Goal: Task Accomplishment & Management: Manage account settings

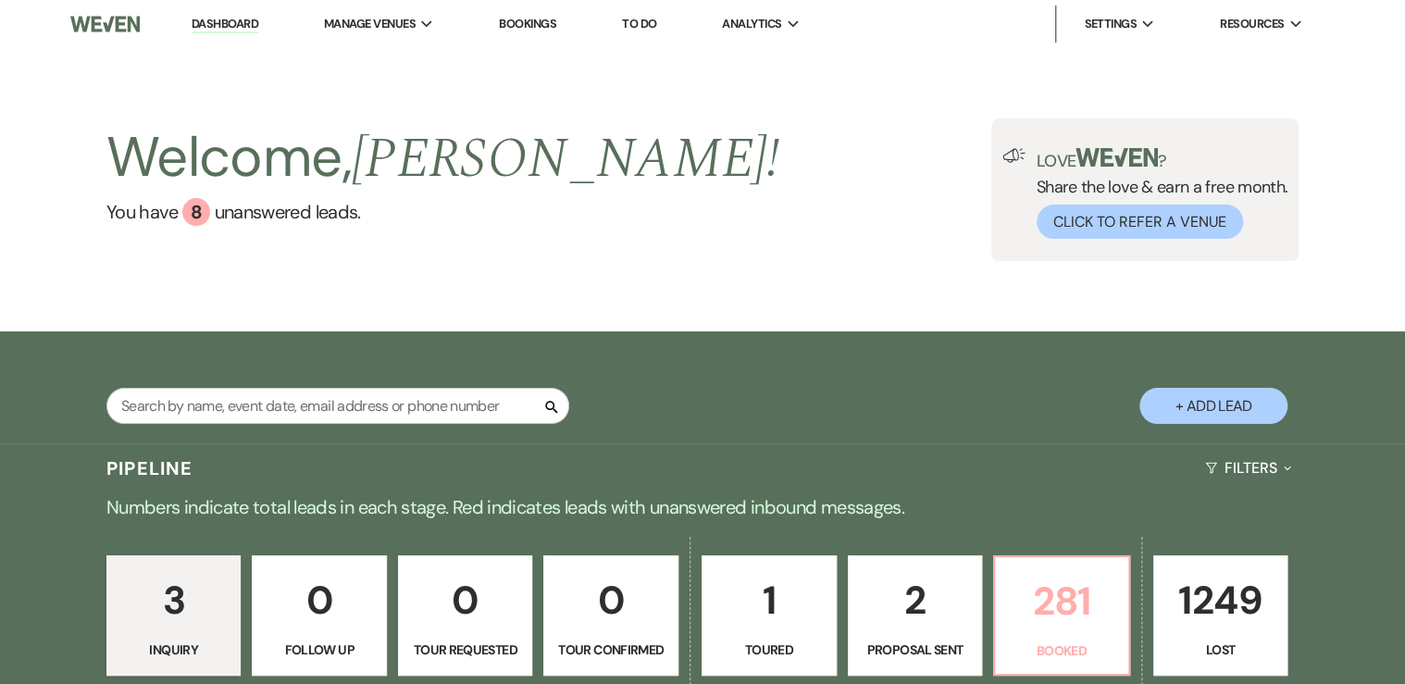
click at [1049, 612] on p "281" at bounding box center [1061, 601] width 111 height 62
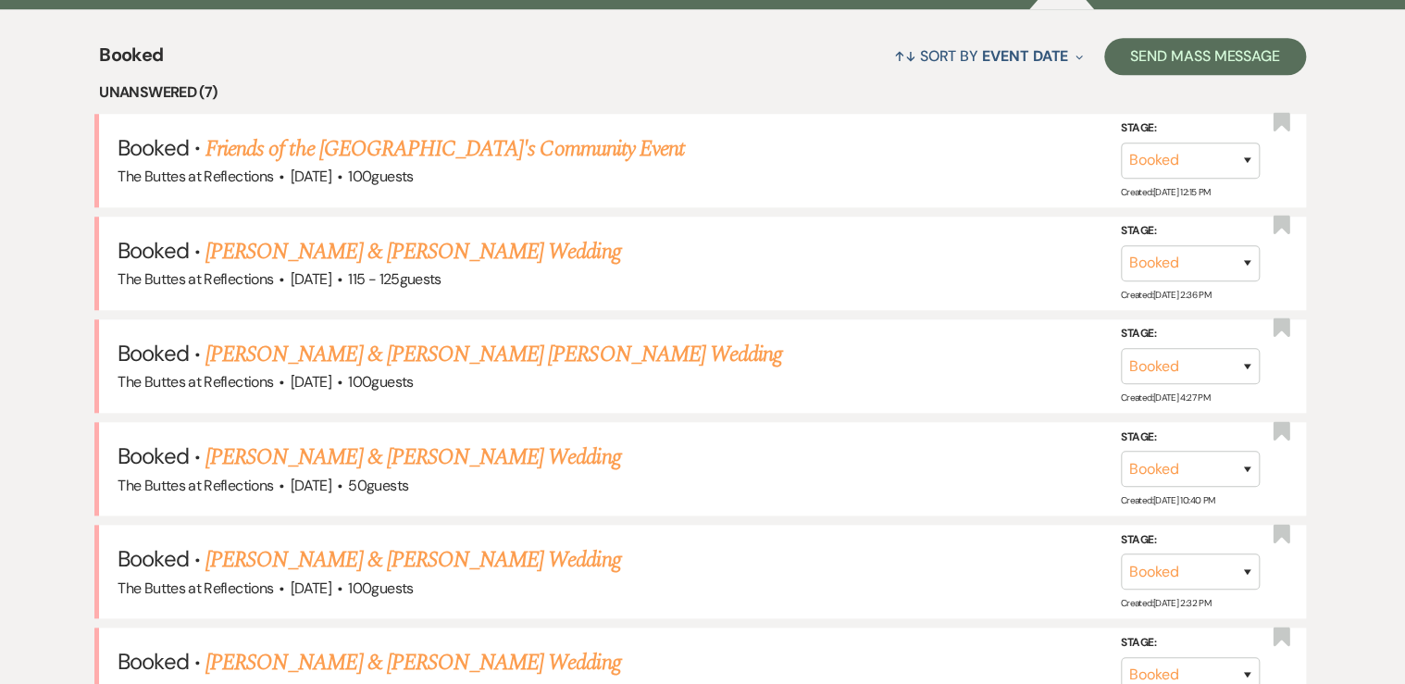
scroll to position [636, 0]
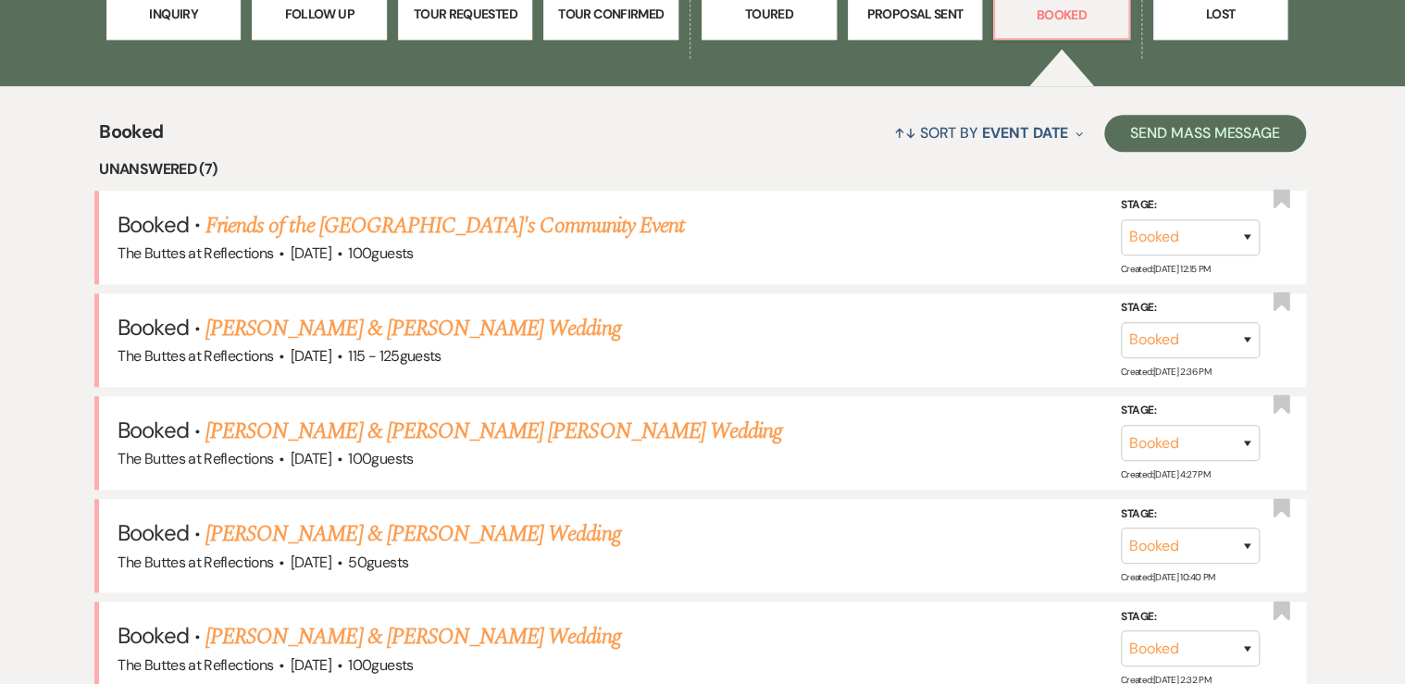
drag, startPoint x: 587, startPoint y: 230, endPoint x: 803, endPoint y: 232, distance: 216.6
click at [587, 230] on link "Friends of the [GEOGRAPHIC_DATA]'s Community Event" at bounding box center [444, 225] width 478 height 33
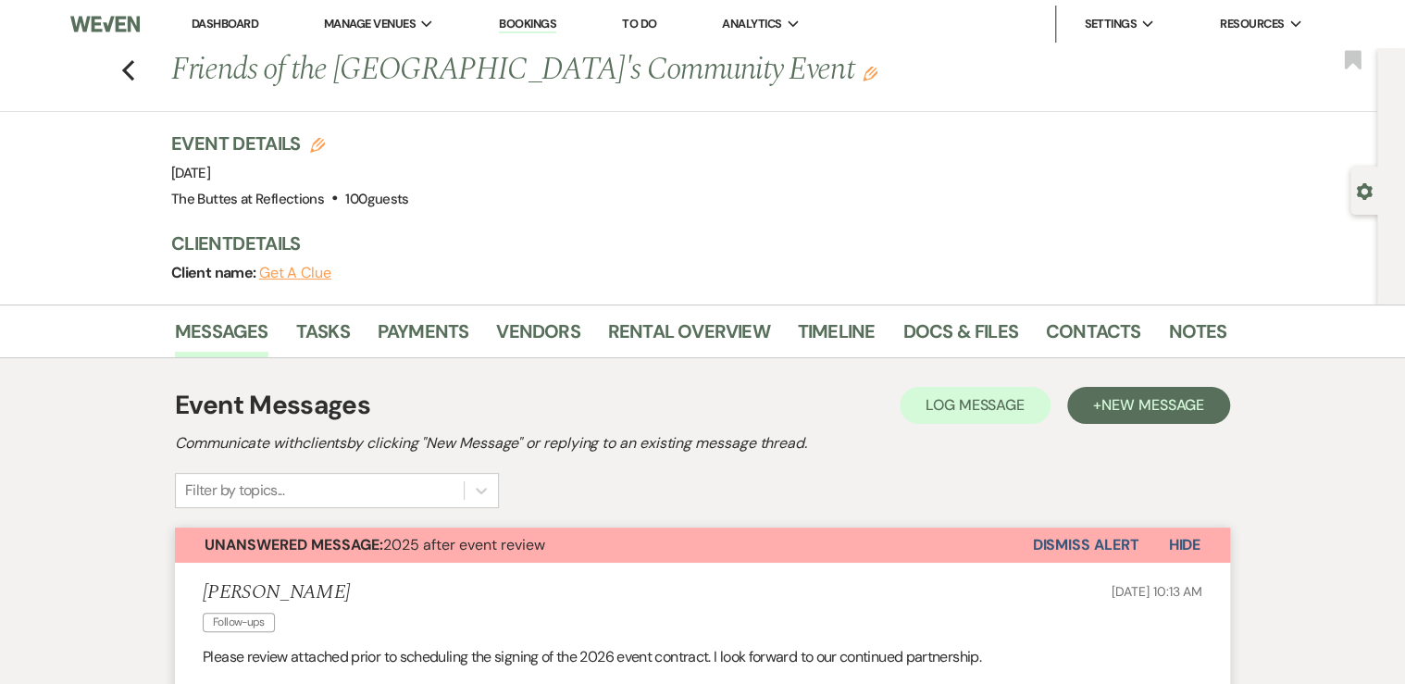
click at [1103, 545] on button "Dismiss Alert" at bounding box center [1085, 545] width 106 height 35
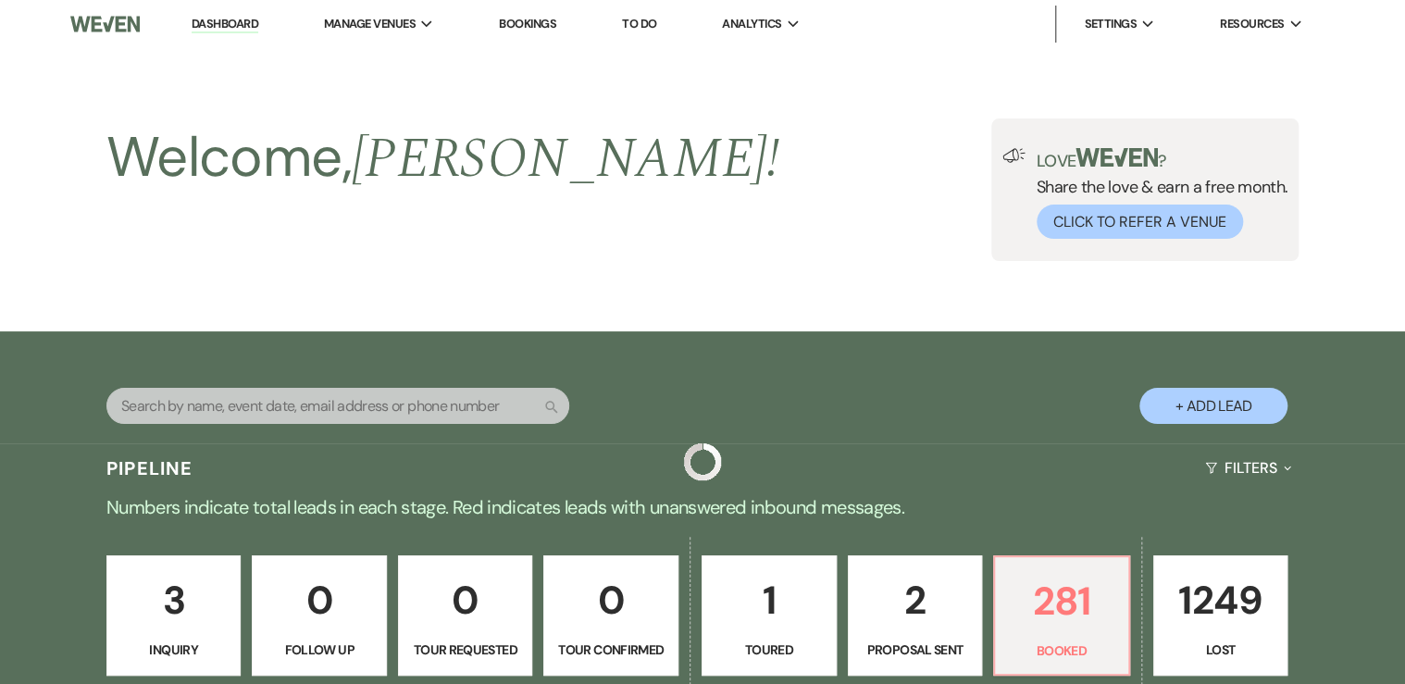
scroll to position [636, 0]
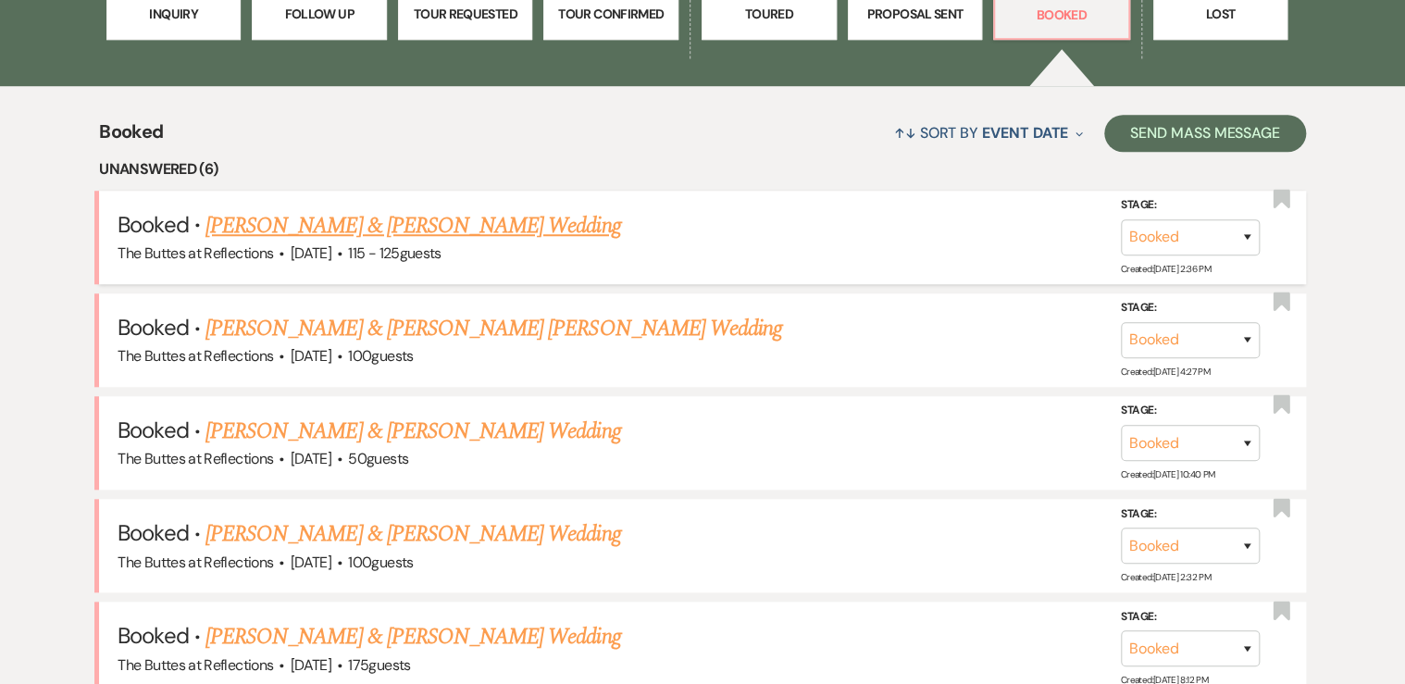
click at [342, 221] on link "[PERSON_NAME] & [PERSON_NAME] Wedding" at bounding box center [412, 225] width 415 height 33
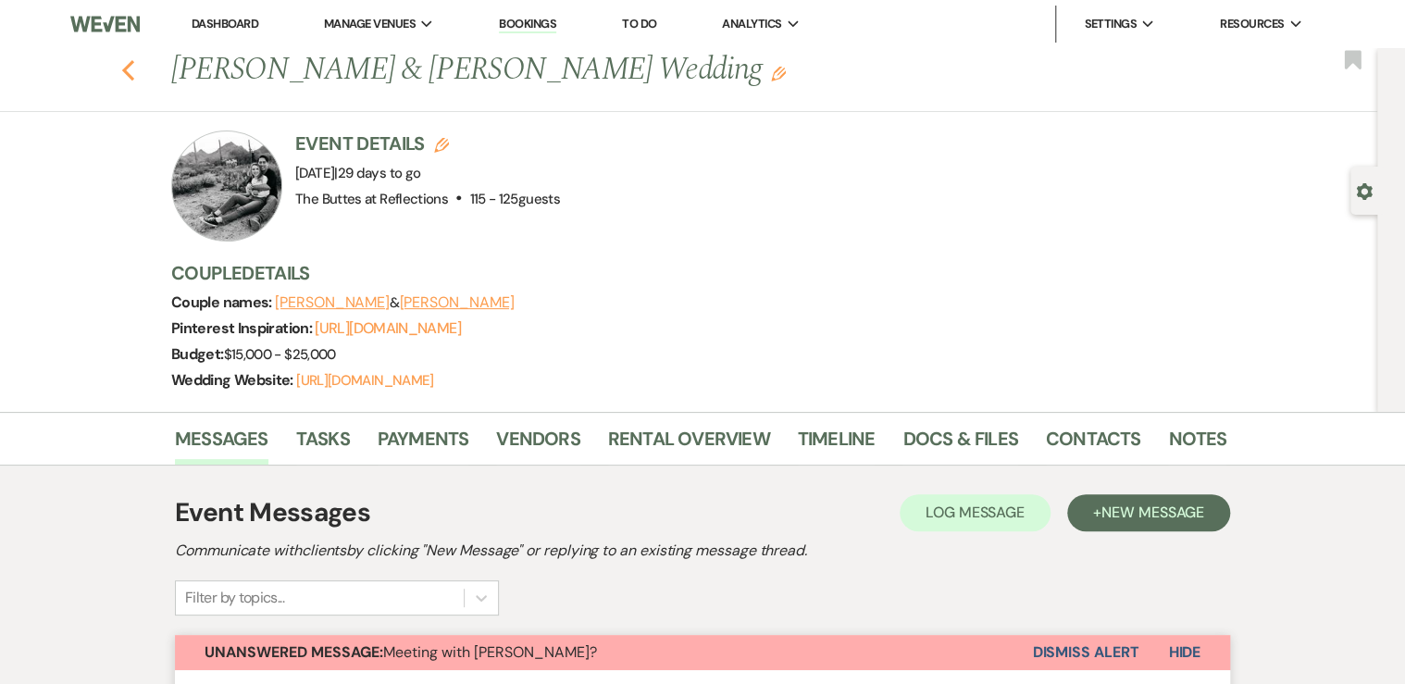
click at [131, 74] on use "button" at bounding box center [128, 70] width 12 height 20
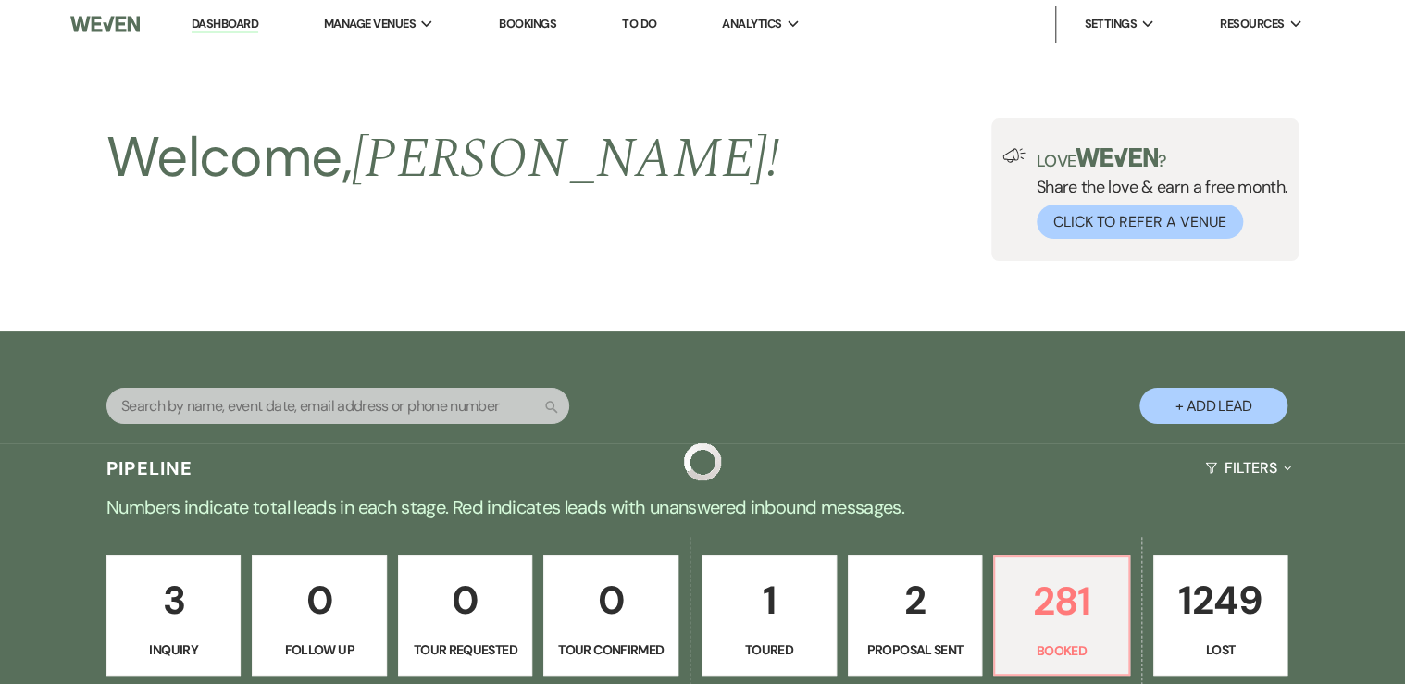
scroll to position [636, 0]
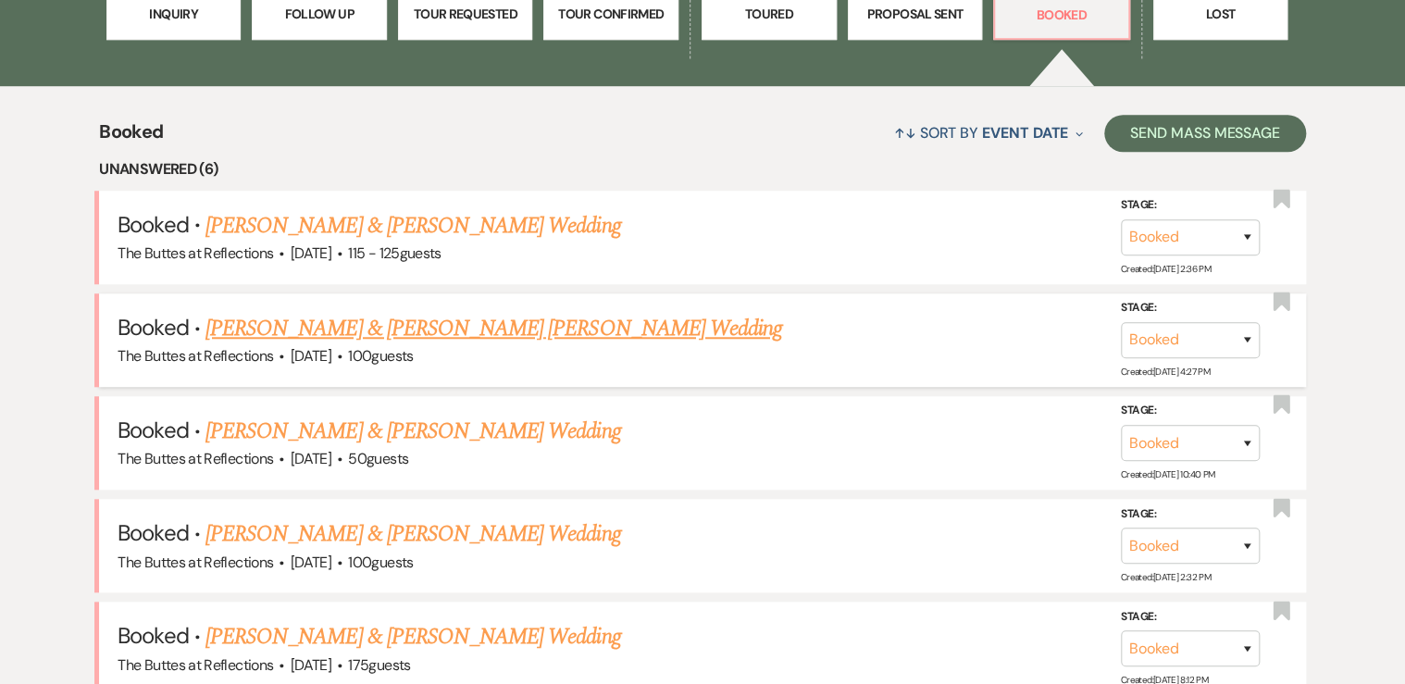
click at [365, 331] on link "[PERSON_NAME] & [PERSON_NAME] [PERSON_NAME] Wedding" at bounding box center [493, 328] width 577 height 33
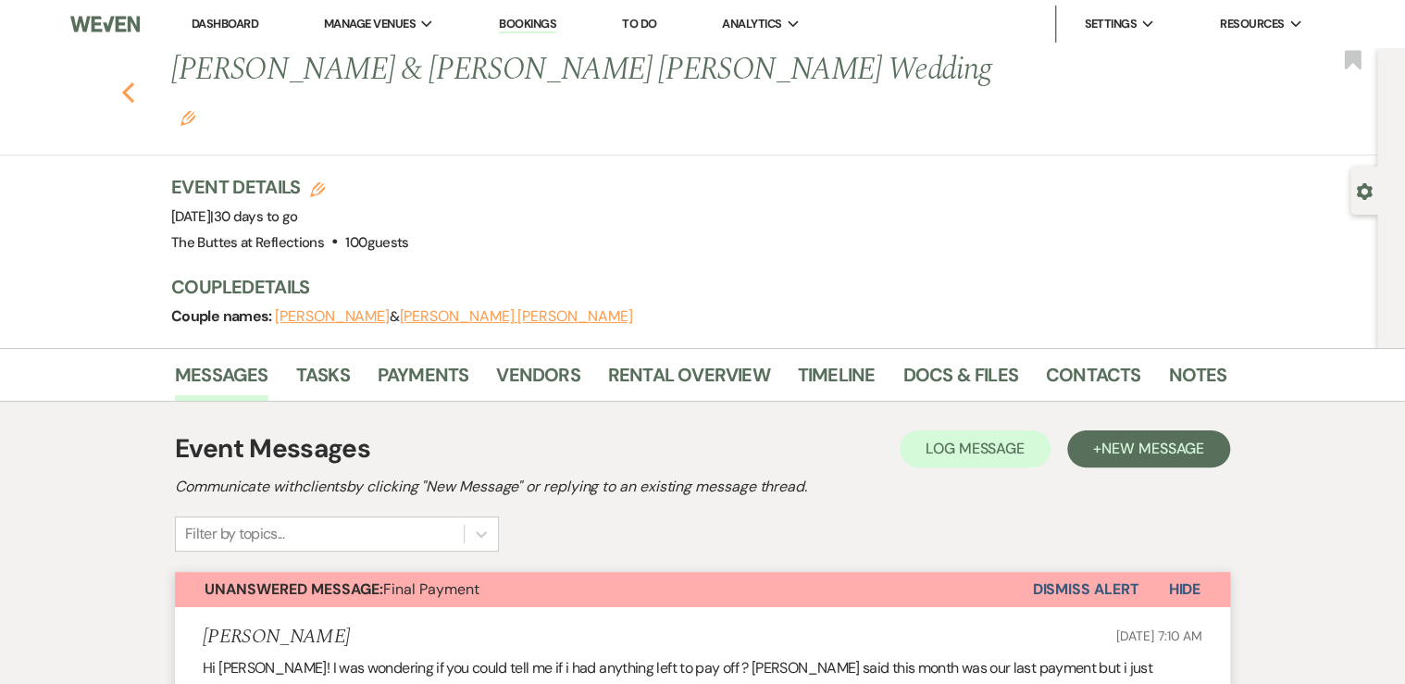
click at [132, 82] on use "button" at bounding box center [128, 92] width 12 height 20
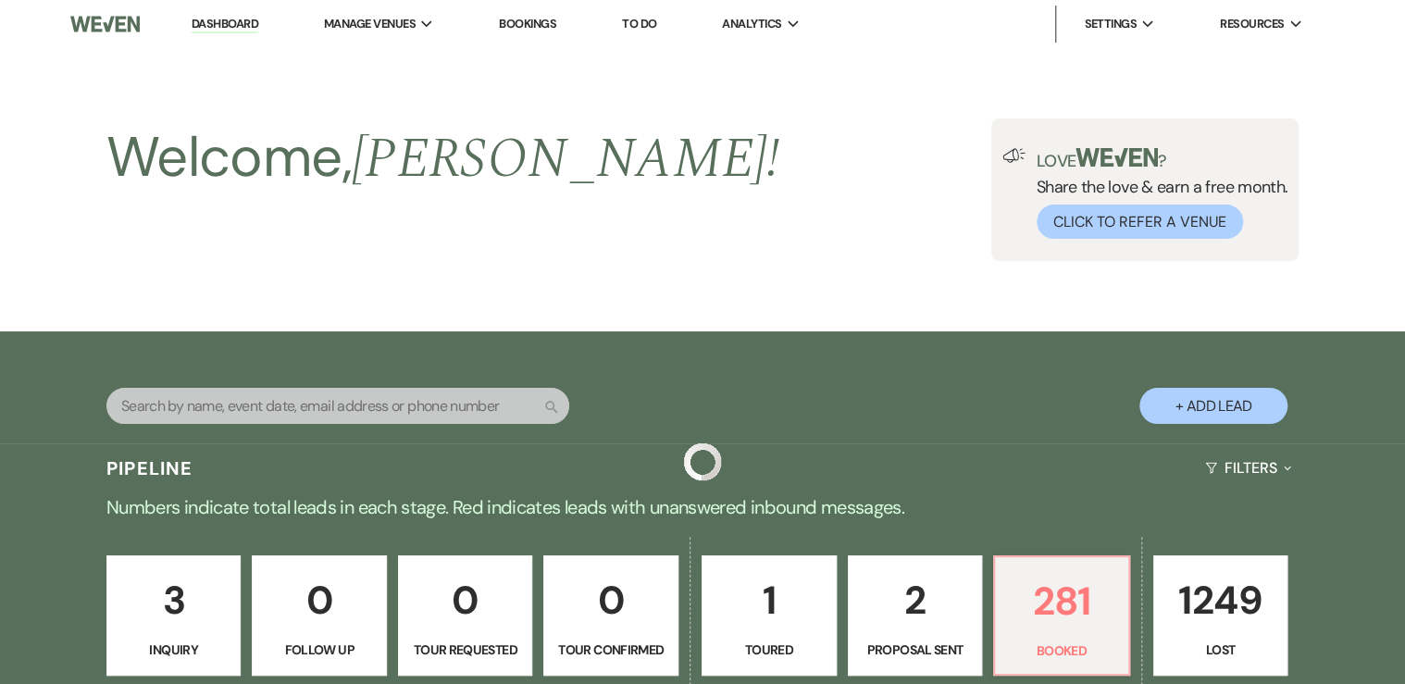
scroll to position [636, 0]
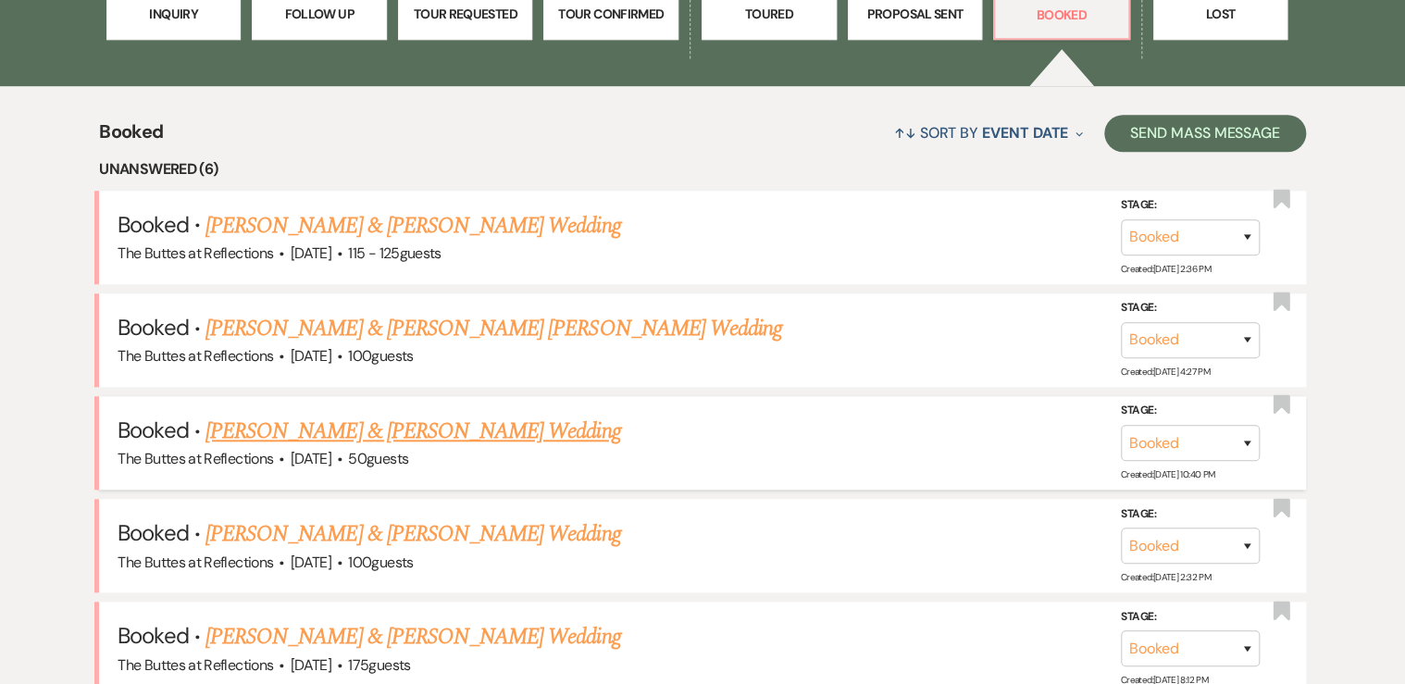
click at [337, 433] on link "[PERSON_NAME] & [PERSON_NAME] Wedding" at bounding box center [412, 431] width 415 height 33
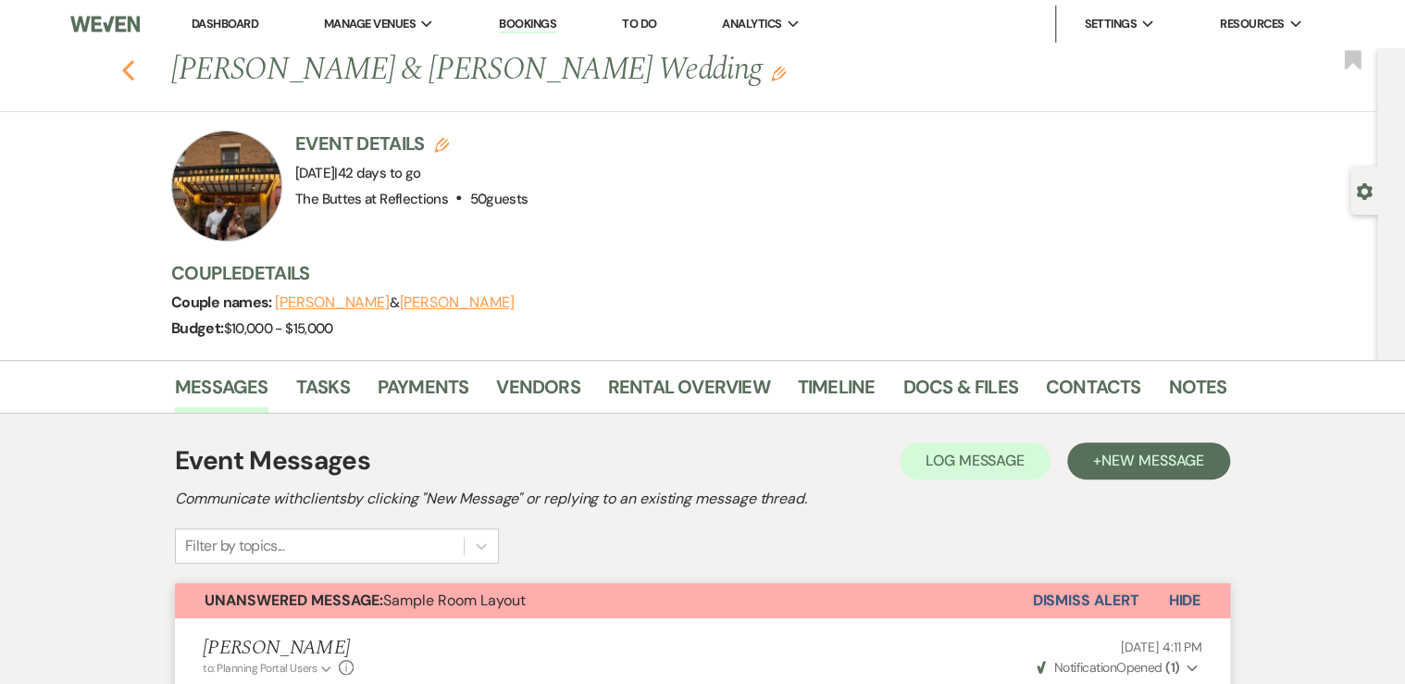
click at [130, 71] on use "button" at bounding box center [128, 70] width 12 height 20
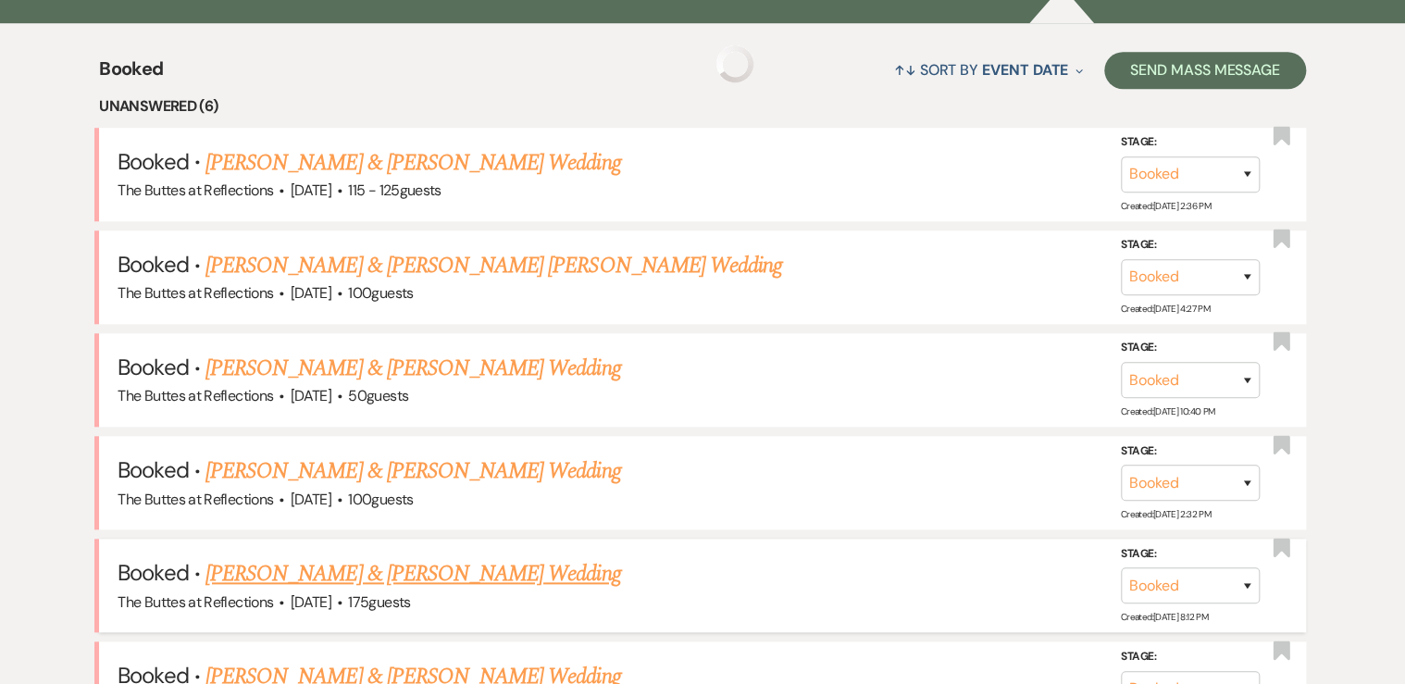
scroll to position [858, 0]
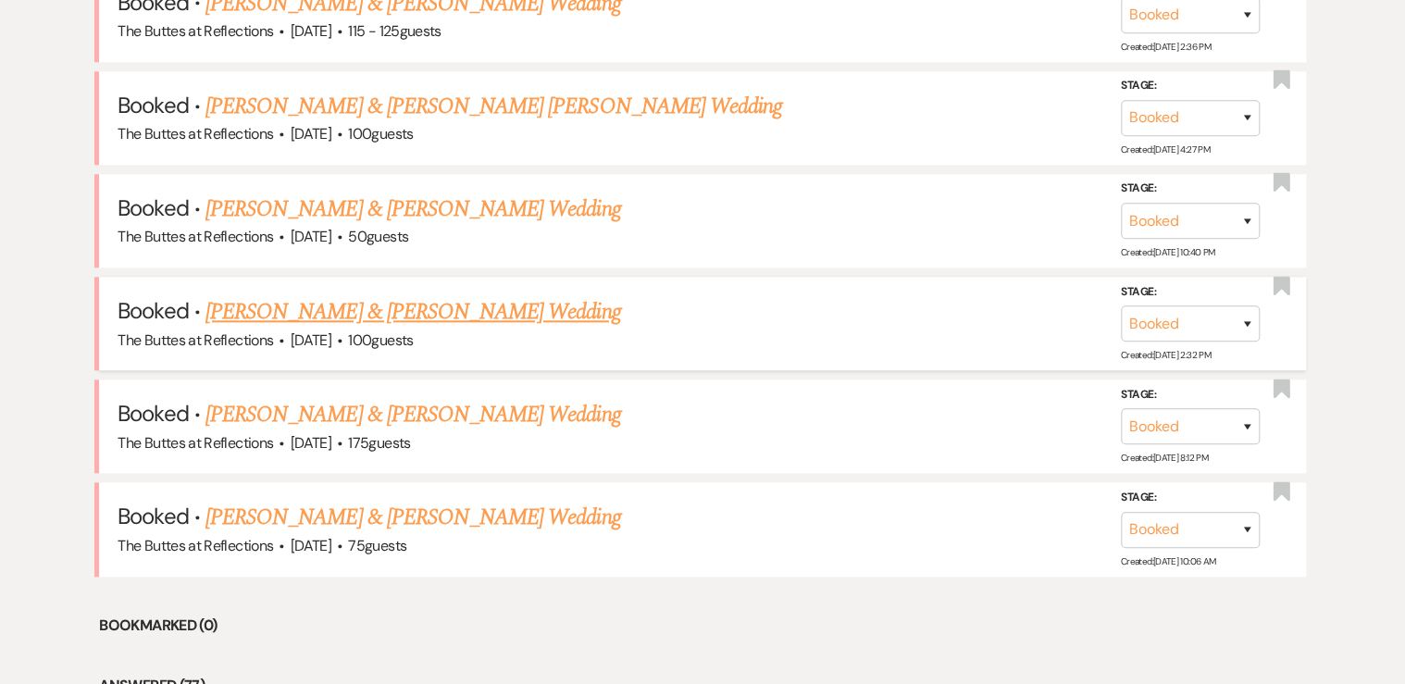
click at [281, 307] on link "[PERSON_NAME] & [PERSON_NAME] Wedding" at bounding box center [412, 311] width 415 height 33
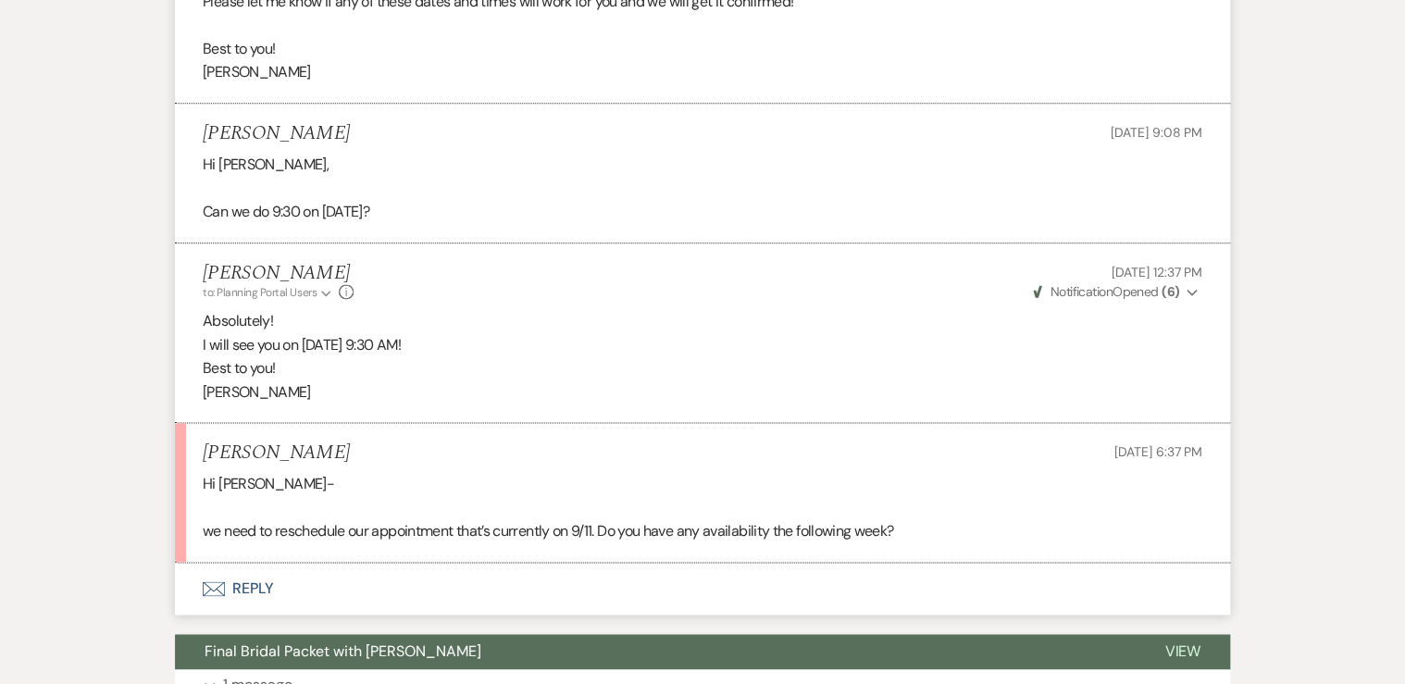
scroll to position [1037, 0]
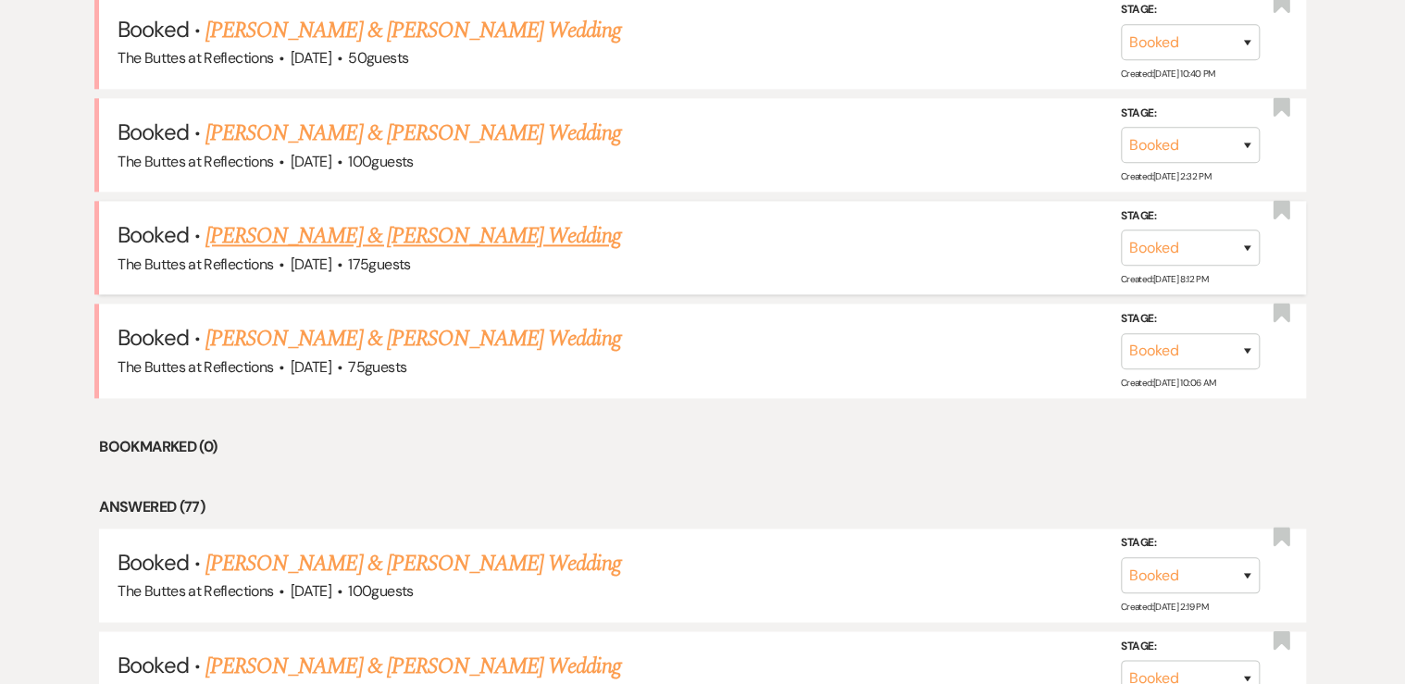
scroll to position [858, 0]
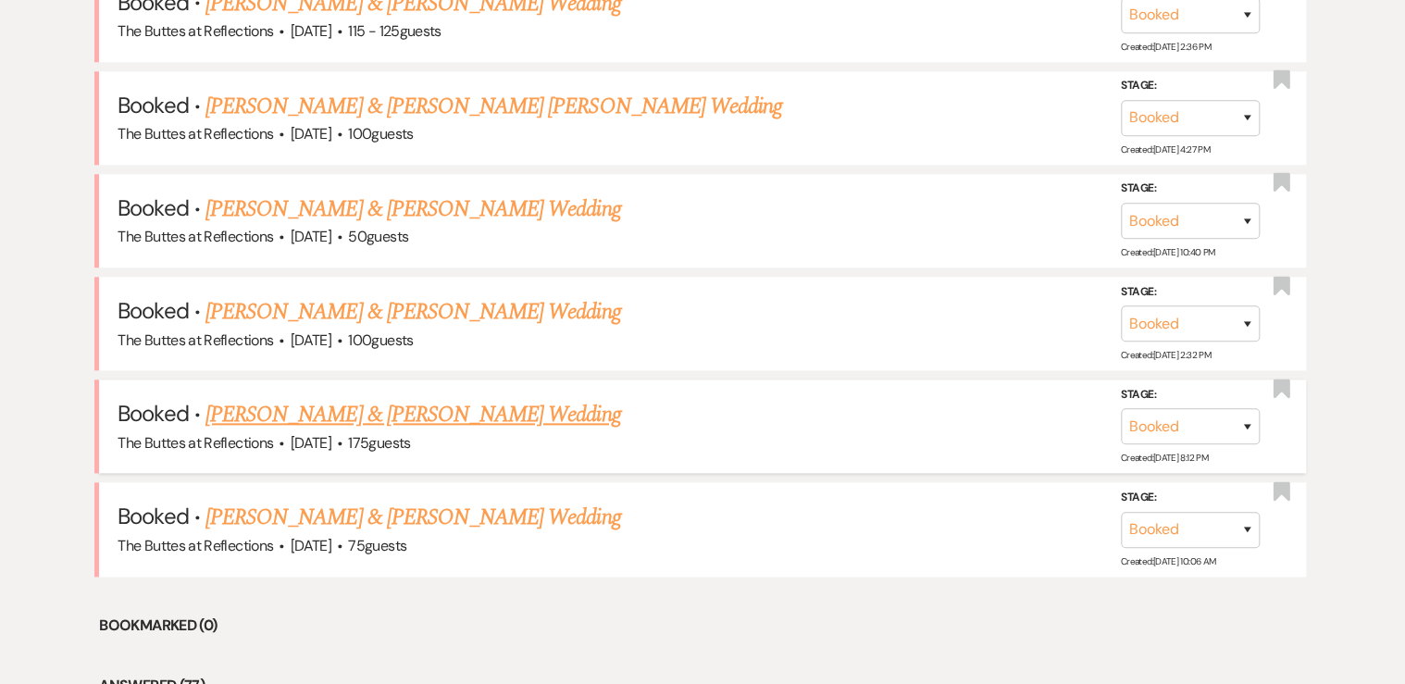
click at [302, 416] on link "[PERSON_NAME] & [PERSON_NAME] Wedding" at bounding box center [412, 414] width 415 height 33
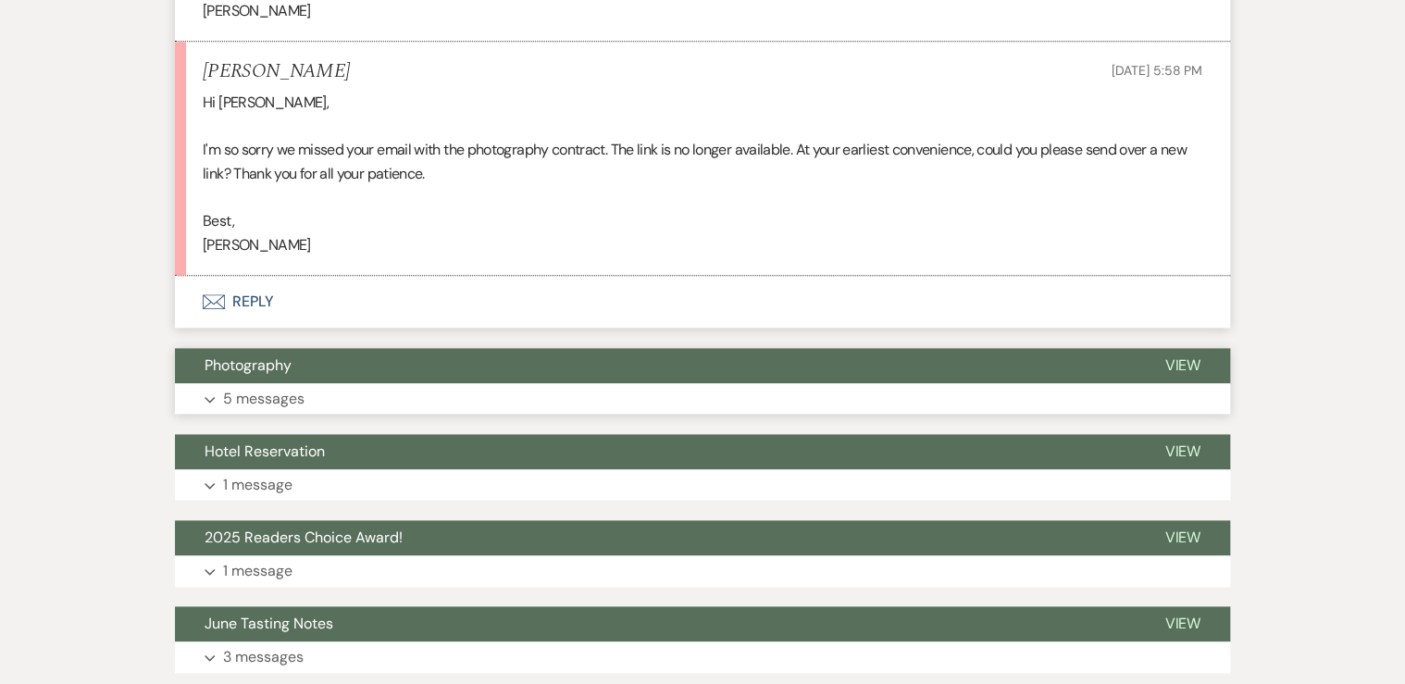
scroll to position [4442, 0]
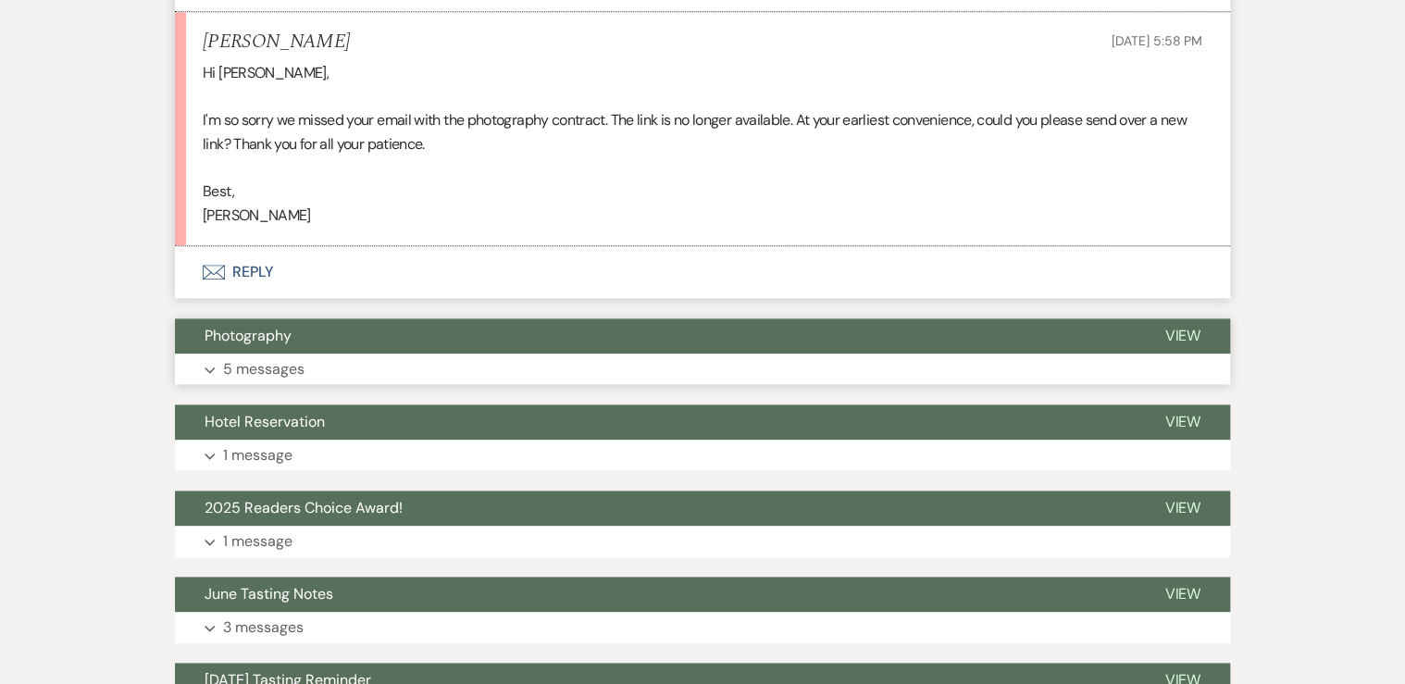
click at [329, 385] on button "Expand 5 messages" at bounding box center [702, 369] width 1055 height 31
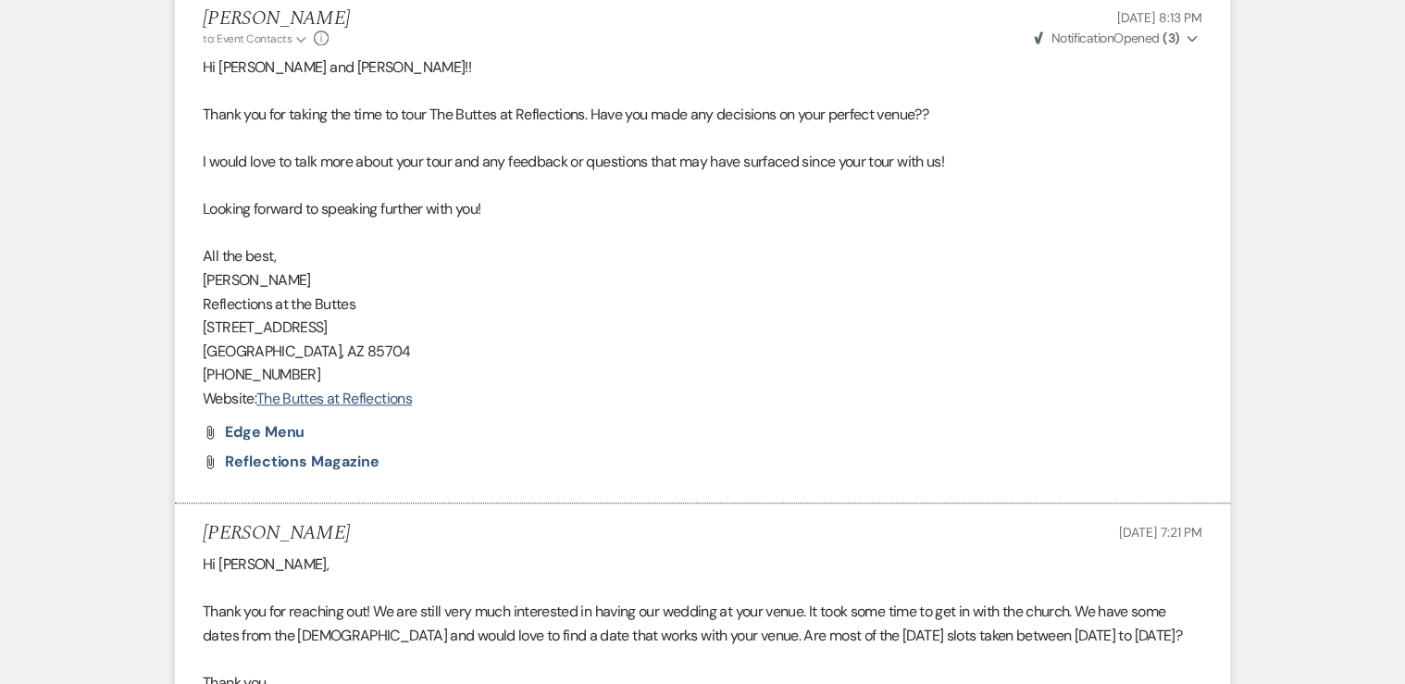
scroll to position [186, 0]
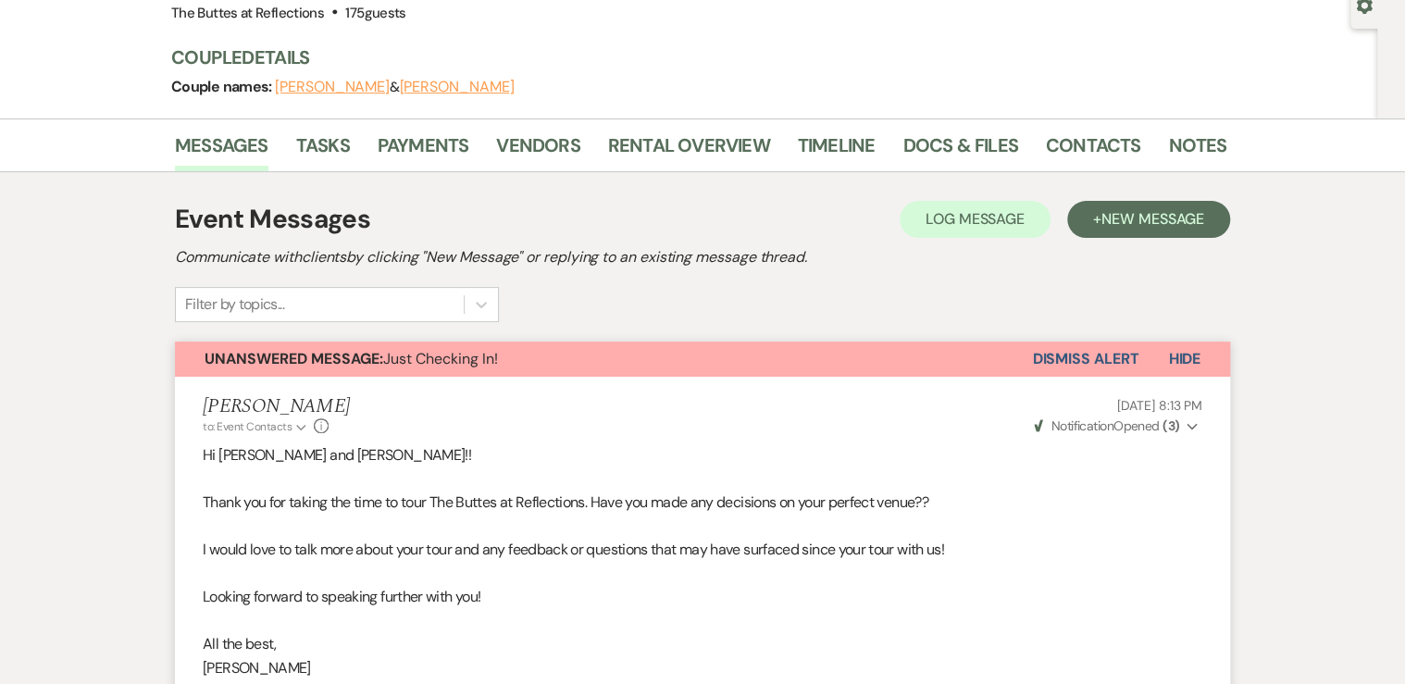
click at [1095, 360] on button "Dismiss Alert" at bounding box center [1085, 358] width 106 height 35
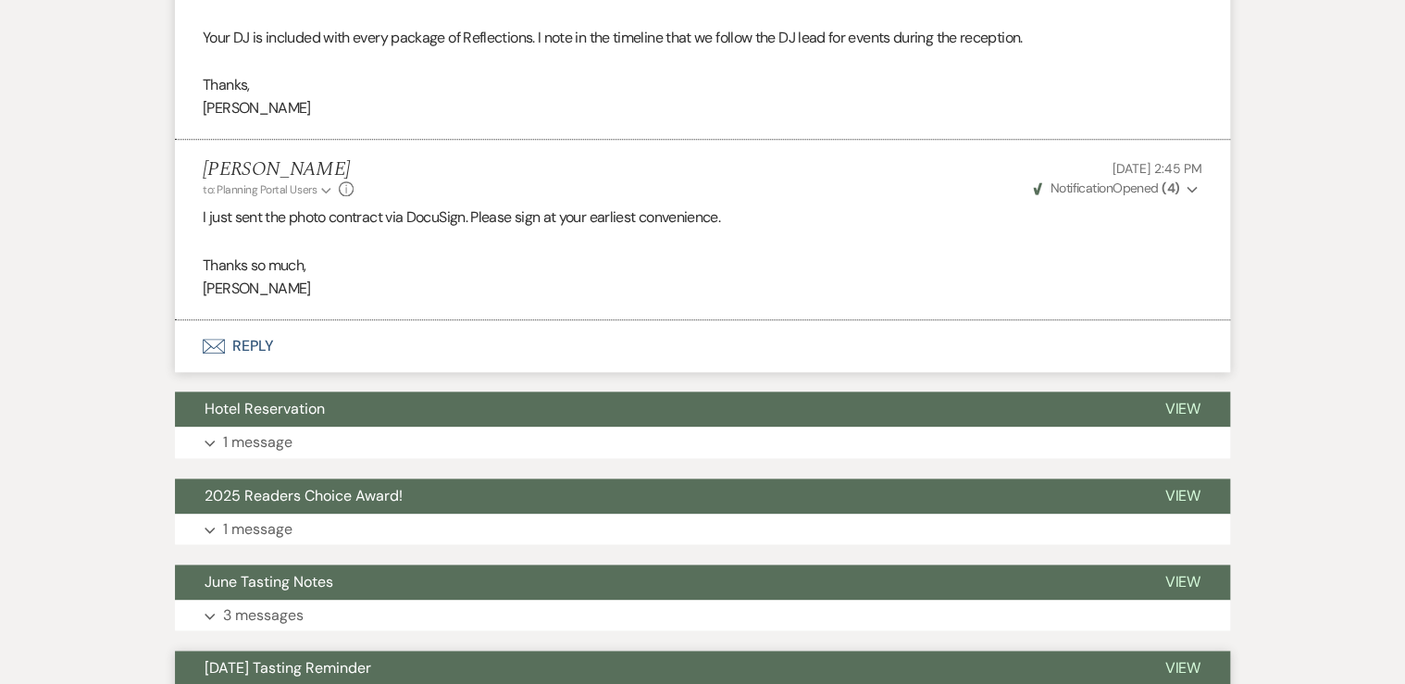
scroll to position [7762, 0]
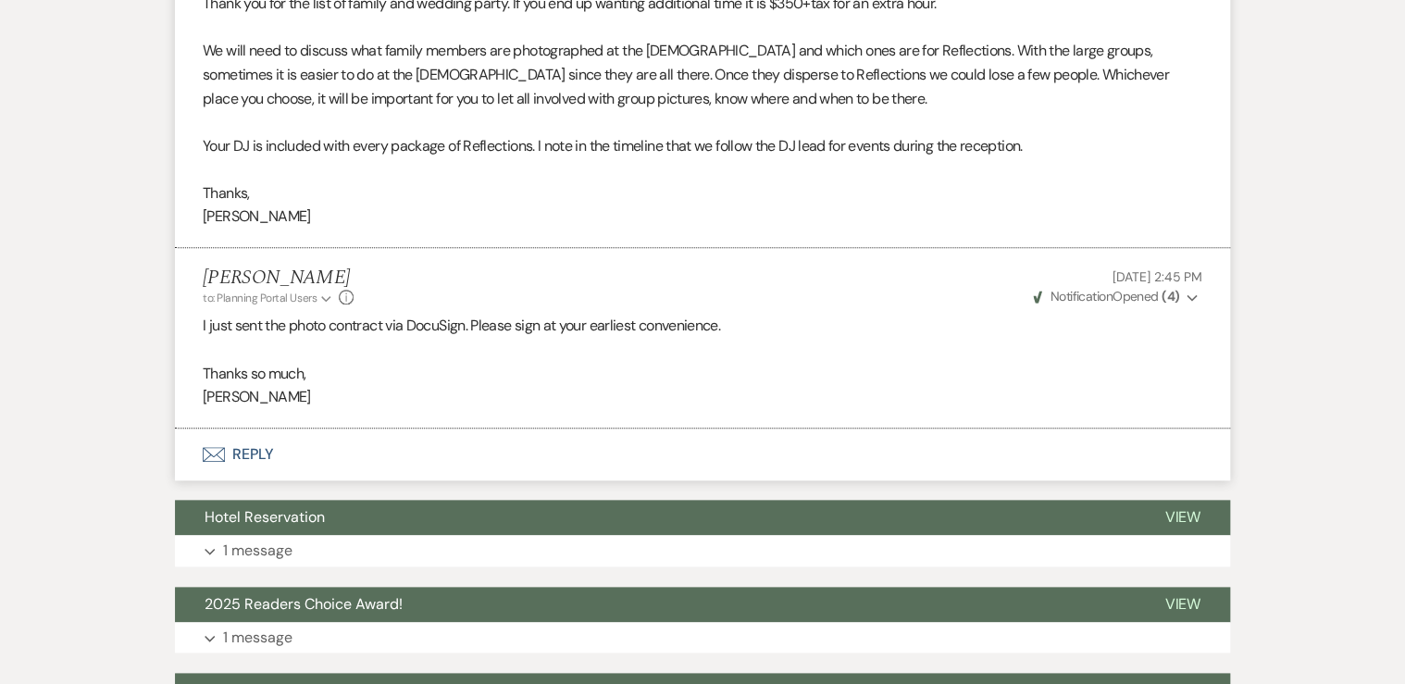
click at [250, 468] on button "Envelope Reply" at bounding box center [702, 454] width 1055 height 52
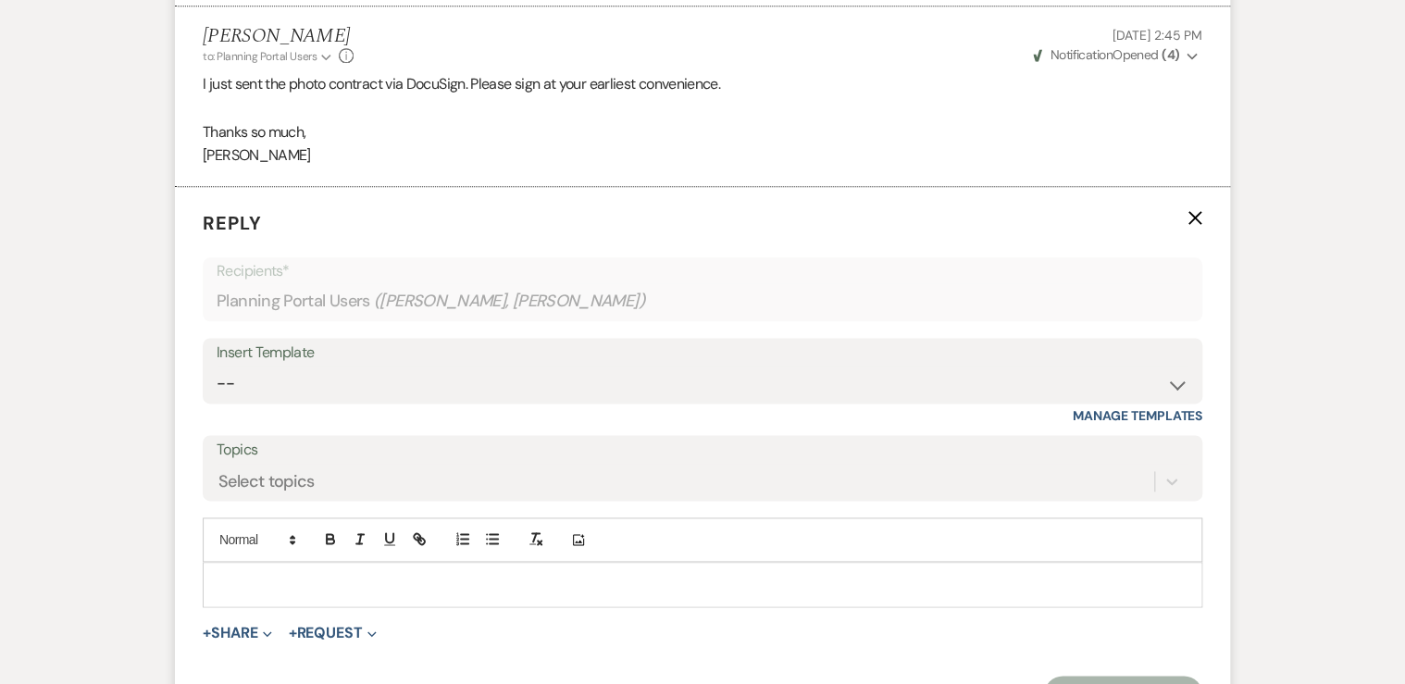
scroll to position [8060, 0]
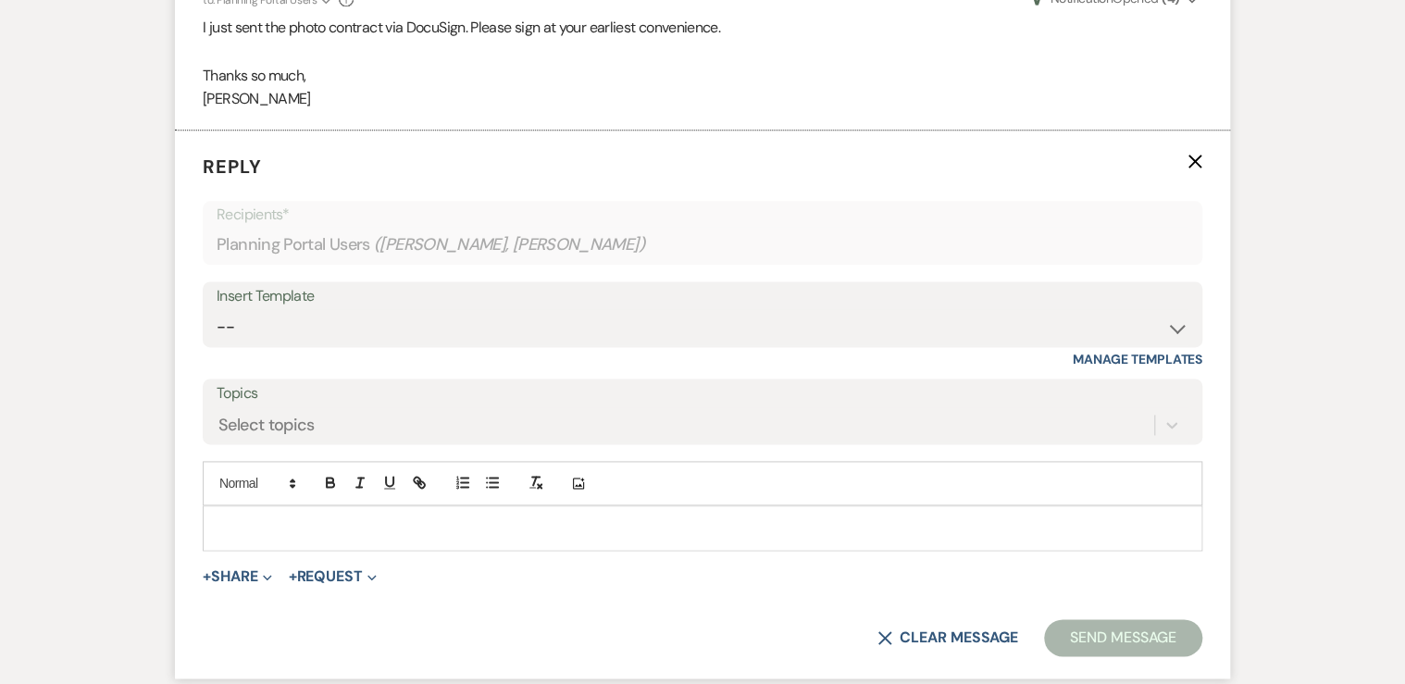
click at [267, 538] on p at bounding box center [702, 527] width 970 height 20
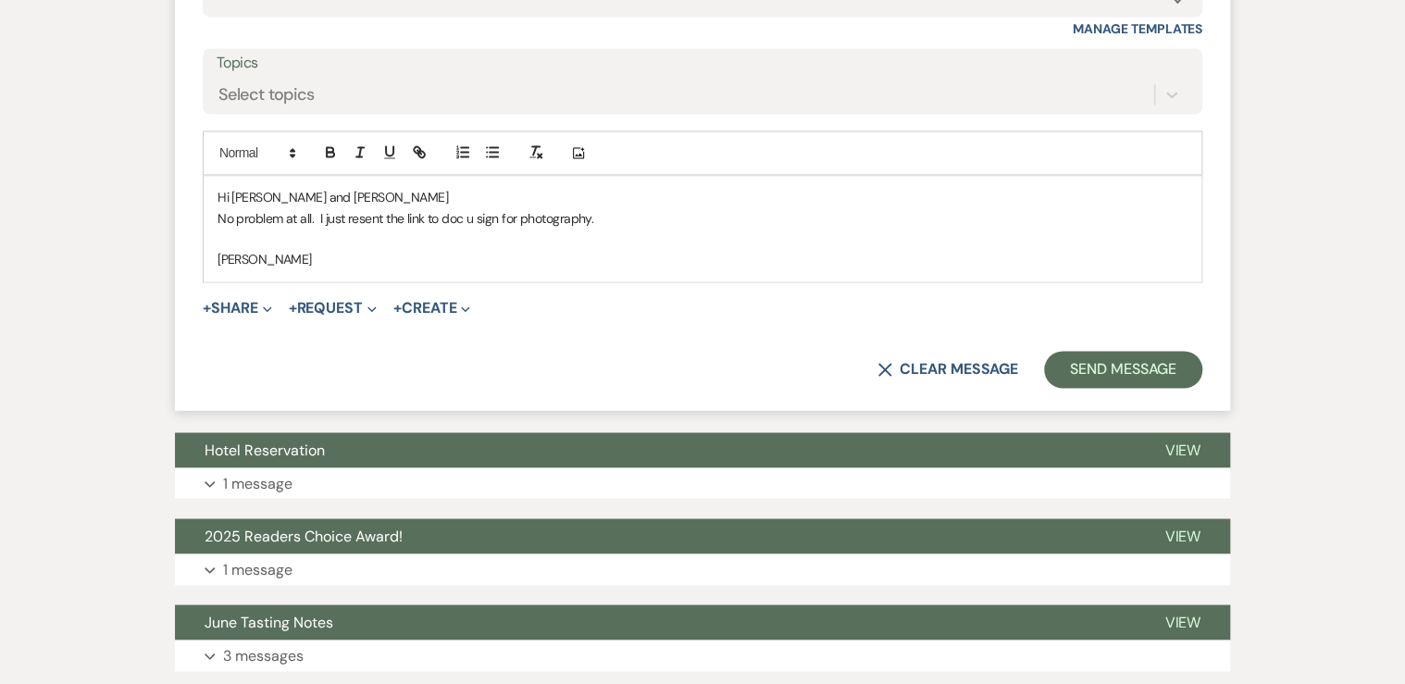
scroll to position [8430, 0]
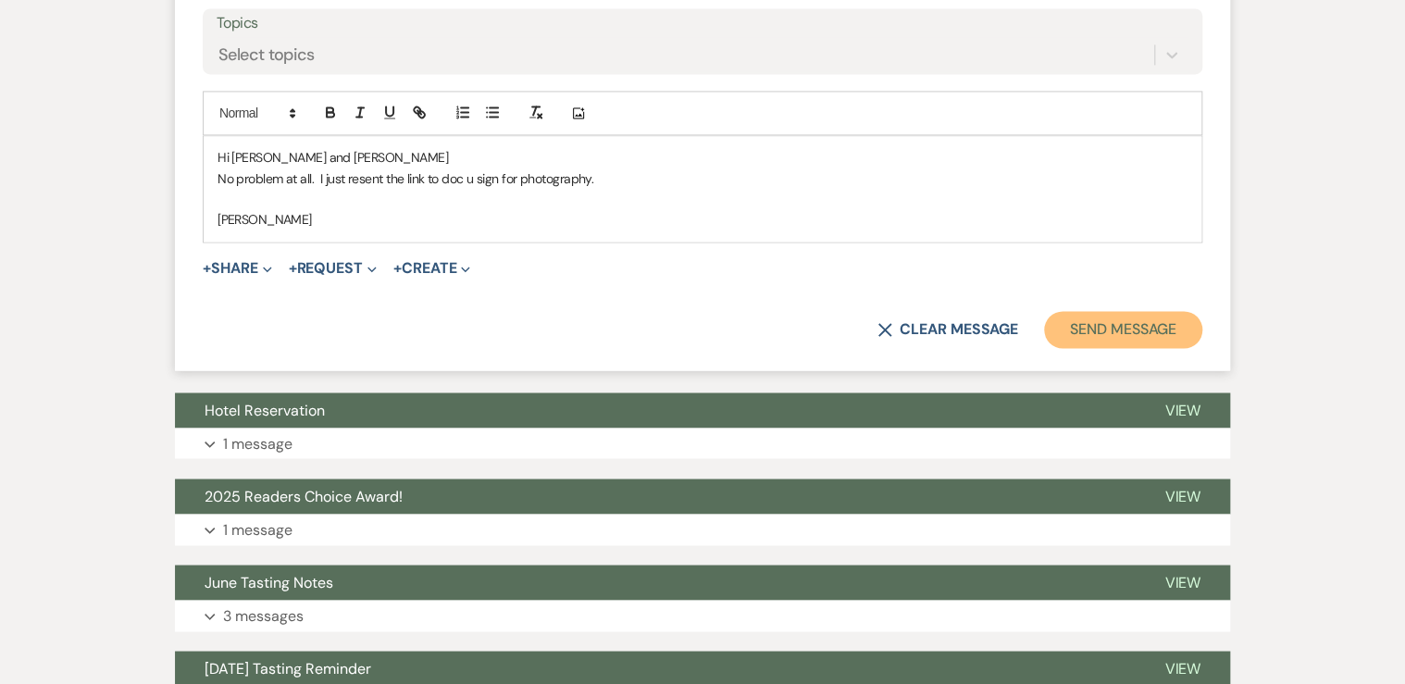
click at [1108, 348] on button "Send Message" at bounding box center [1123, 329] width 158 height 37
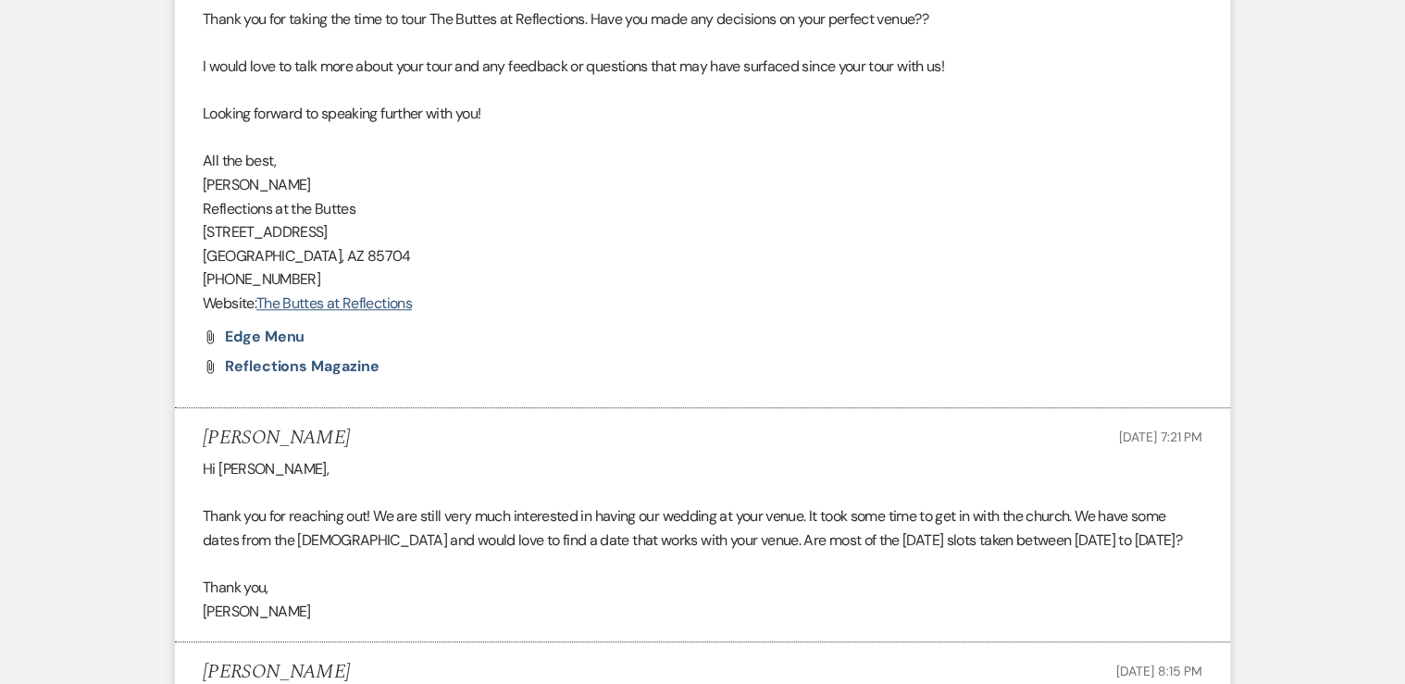
scroll to position [0, 0]
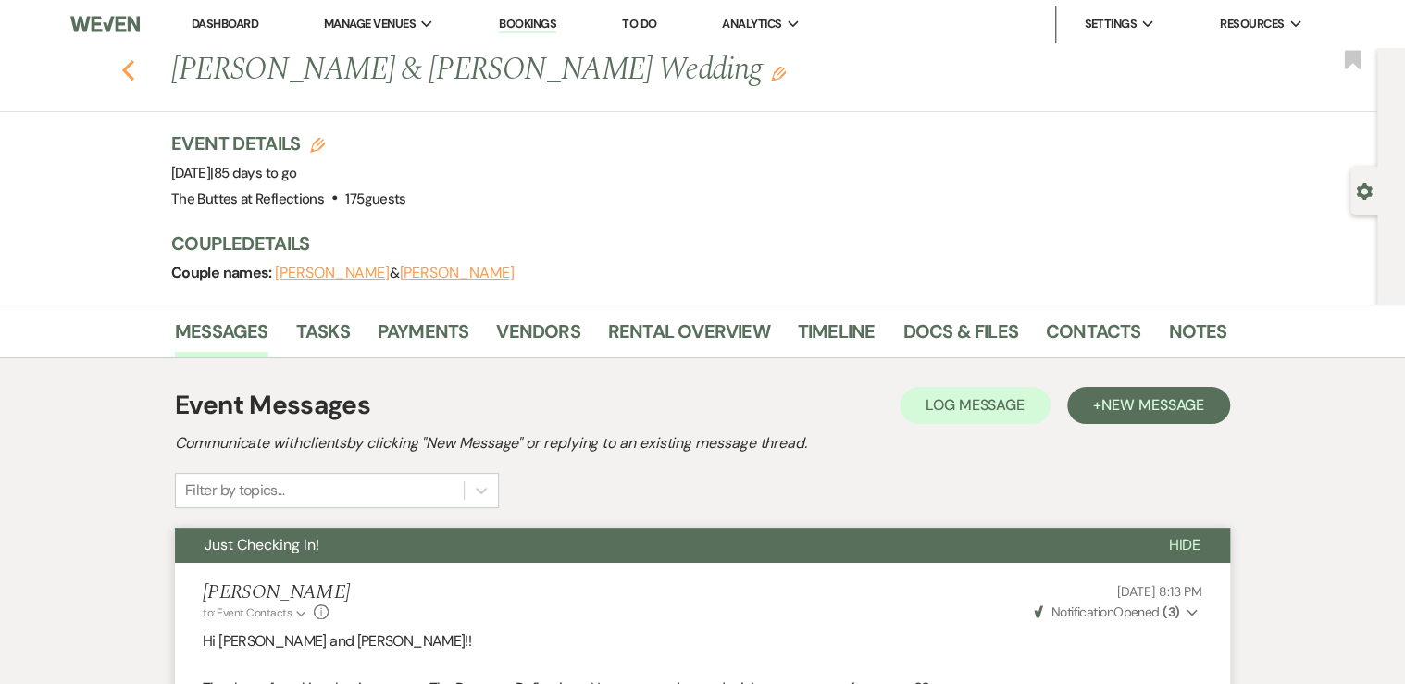
click at [130, 68] on use "button" at bounding box center [128, 70] width 12 height 20
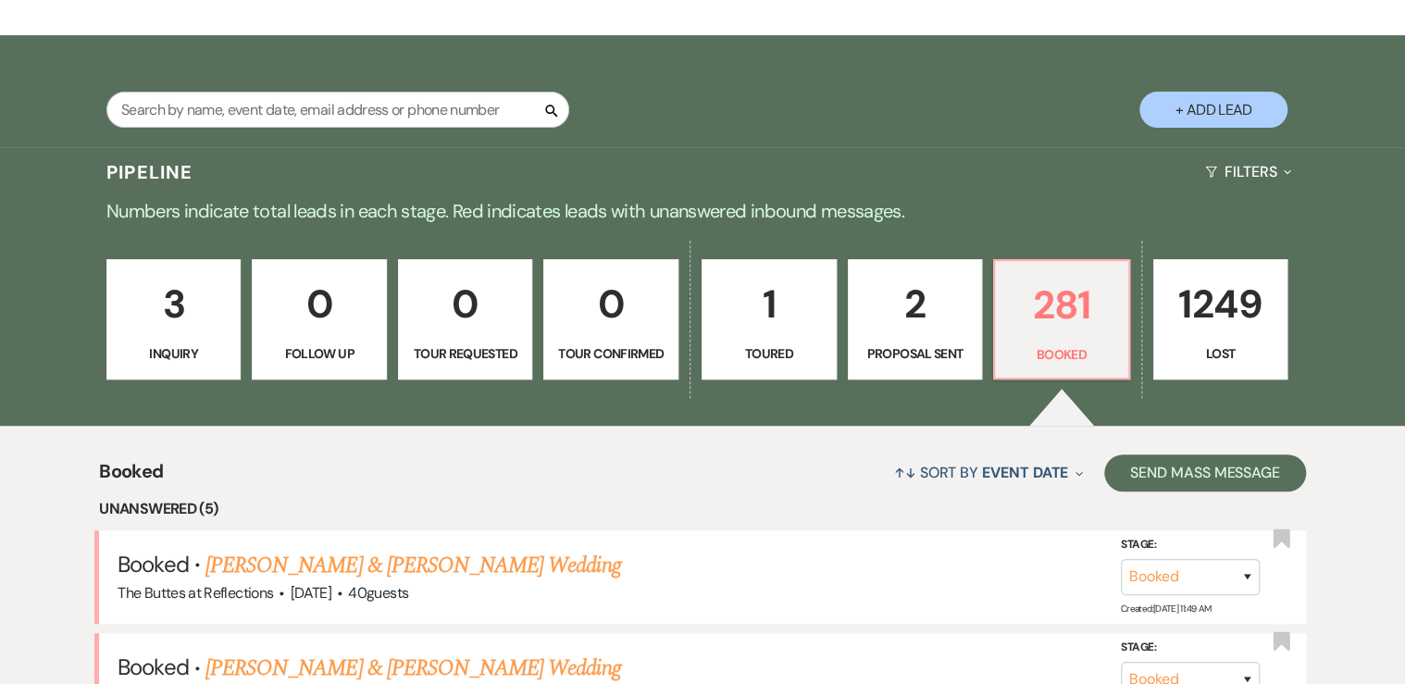
scroll to position [293, 0]
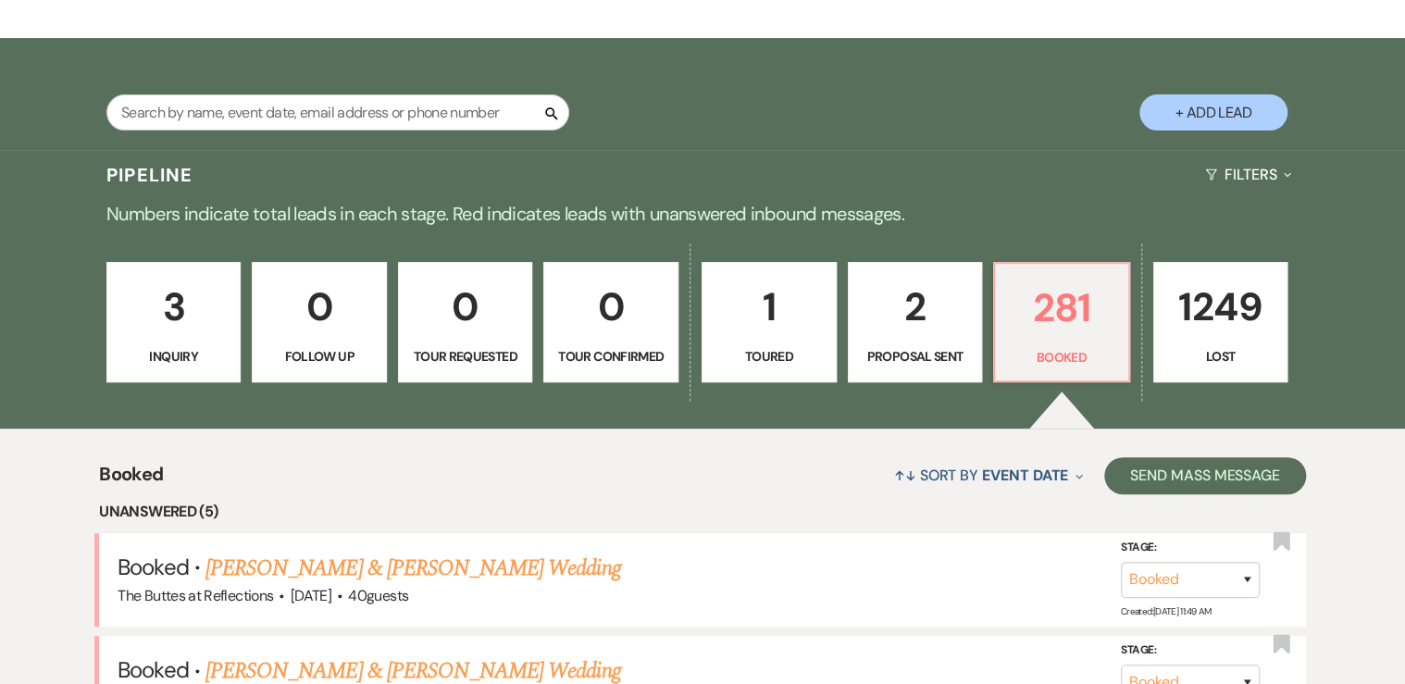
click at [788, 316] on p "1" at bounding box center [769, 307] width 111 height 62
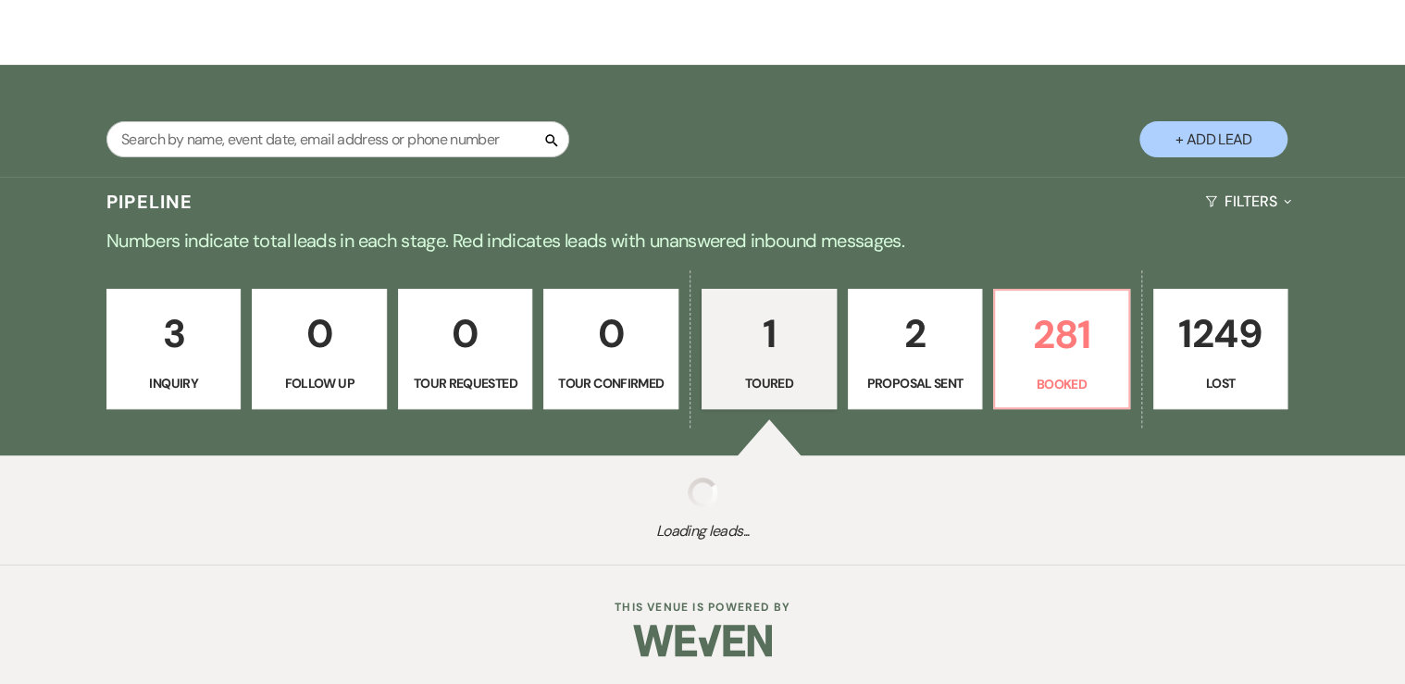
select select "5"
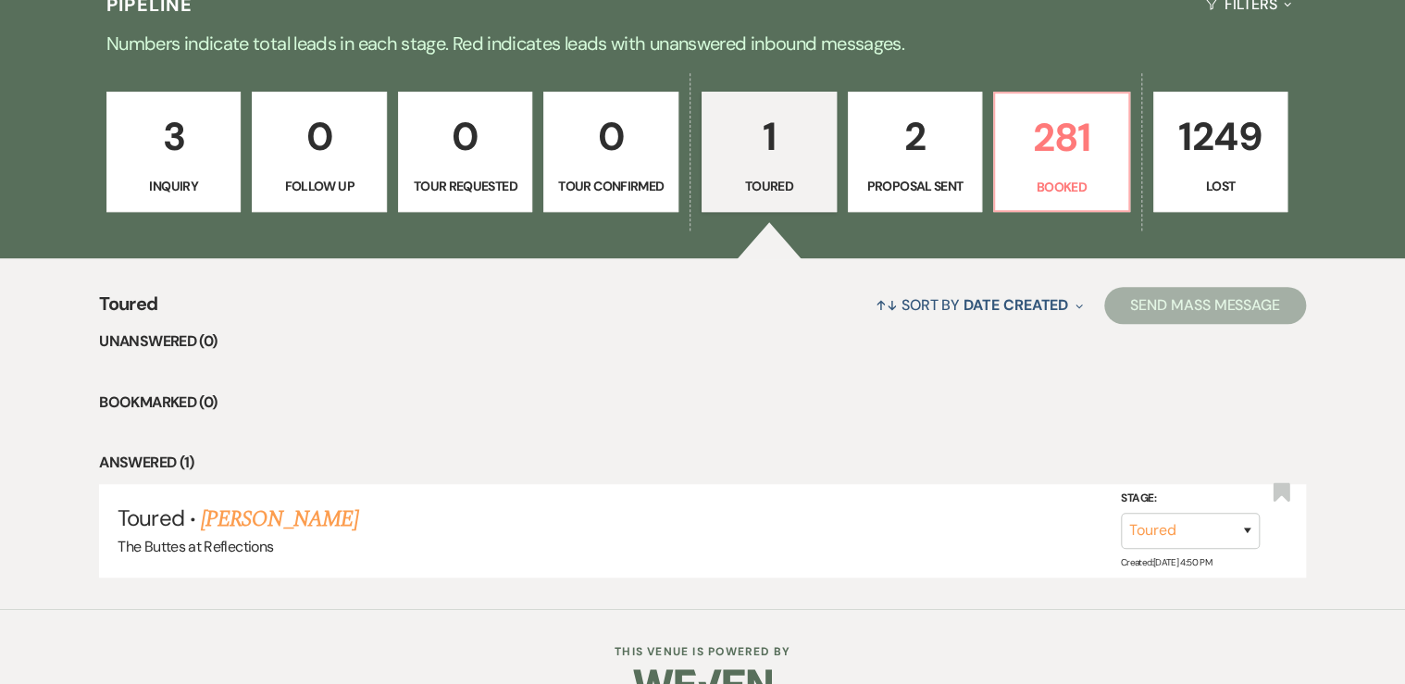
scroll to position [506, 0]
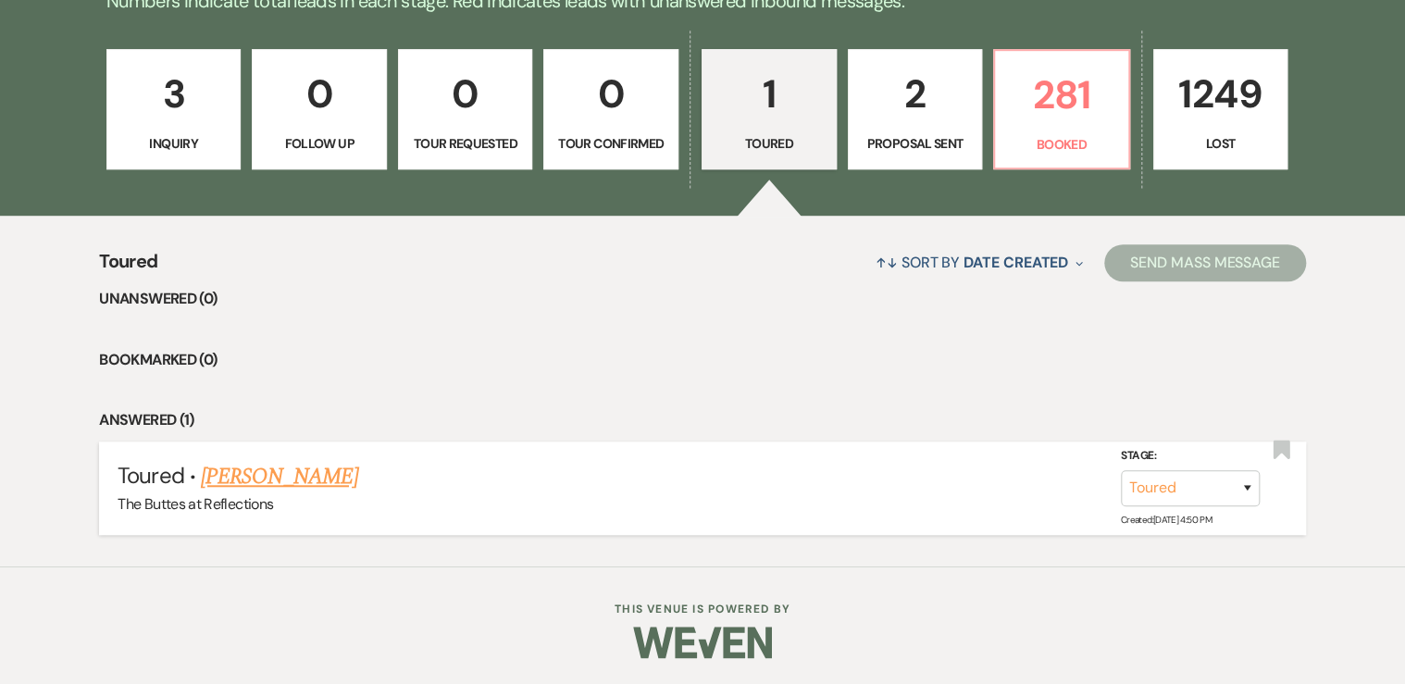
click at [315, 478] on link "[PERSON_NAME]" at bounding box center [279, 476] width 157 height 33
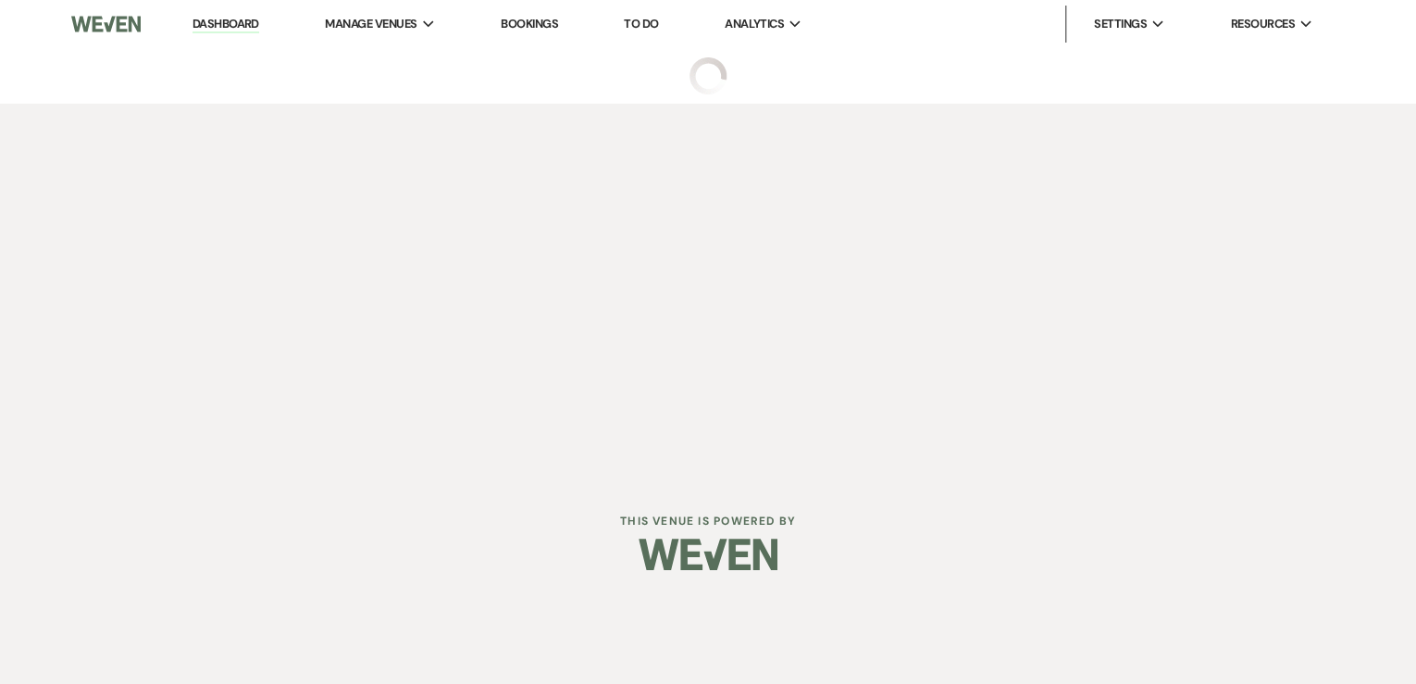
select select "5"
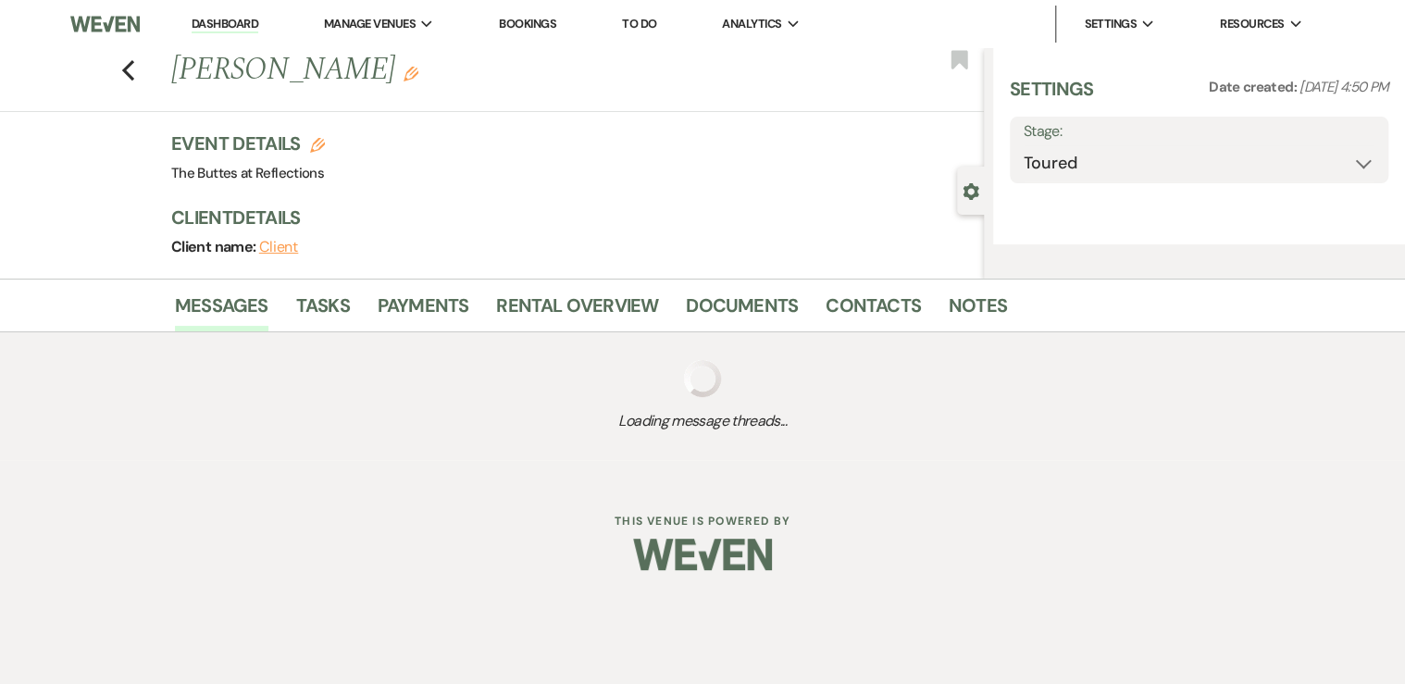
select select "20"
select select "15"
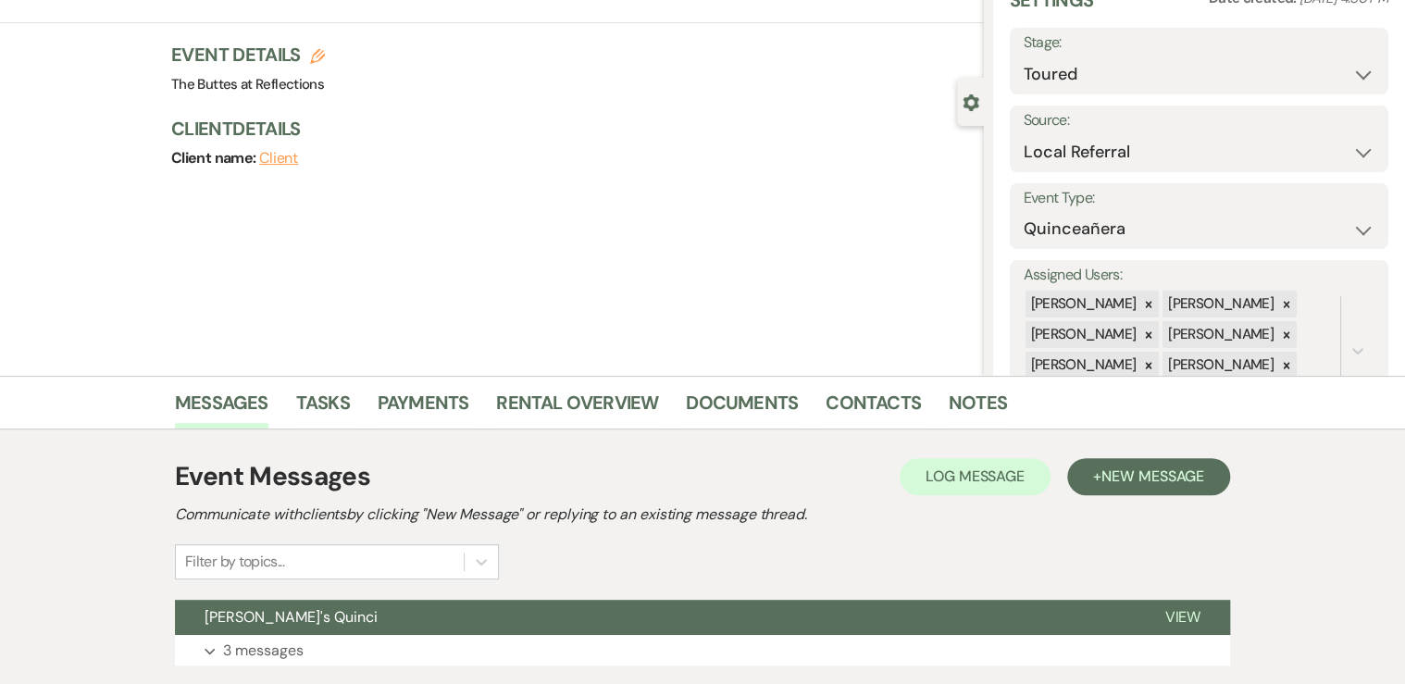
scroll to position [217, 0]
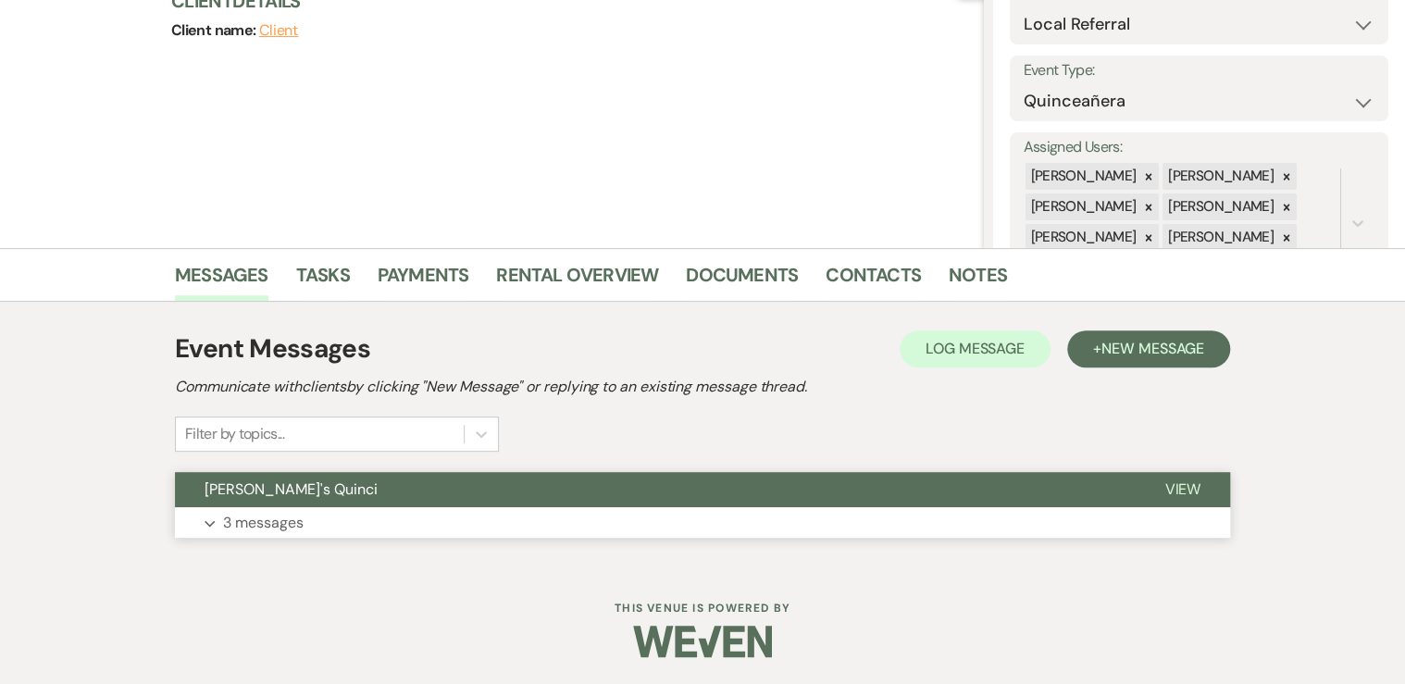
click at [278, 529] on p "3 messages" at bounding box center [263, 523] width 81 height 24
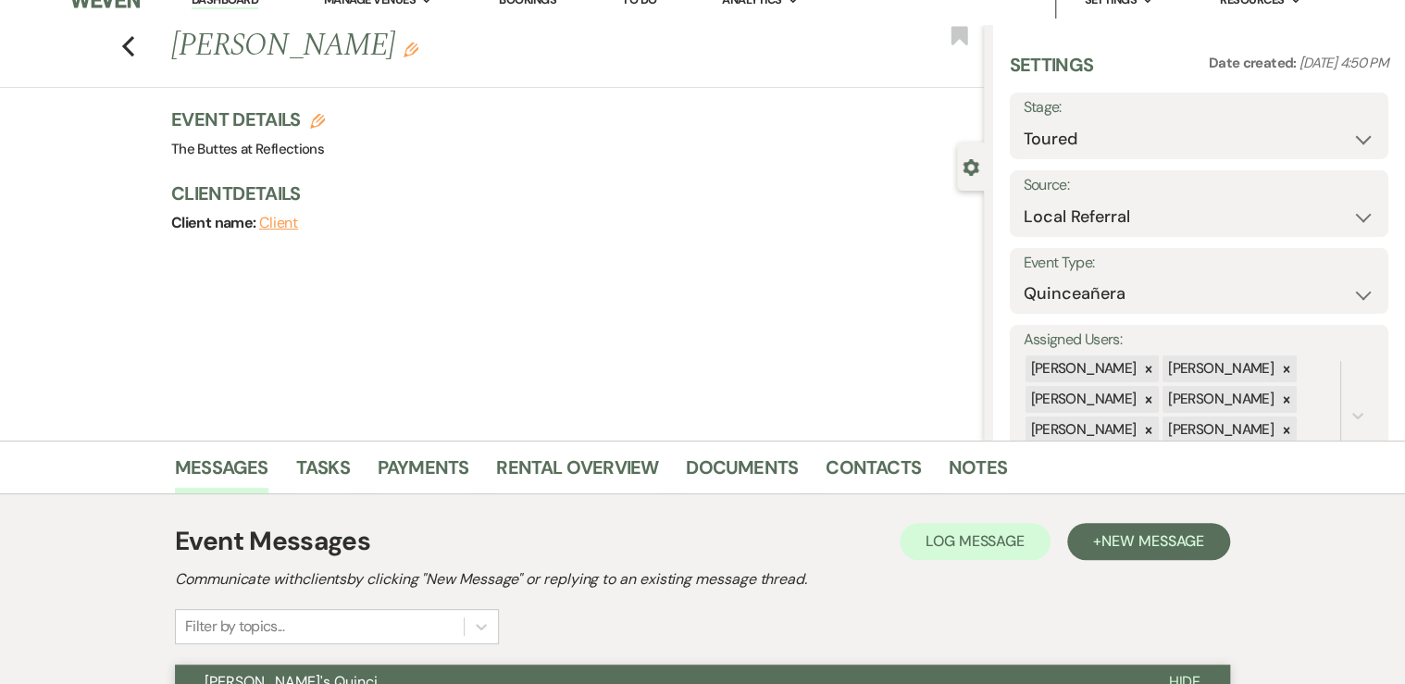
scroll to position [0, 0]
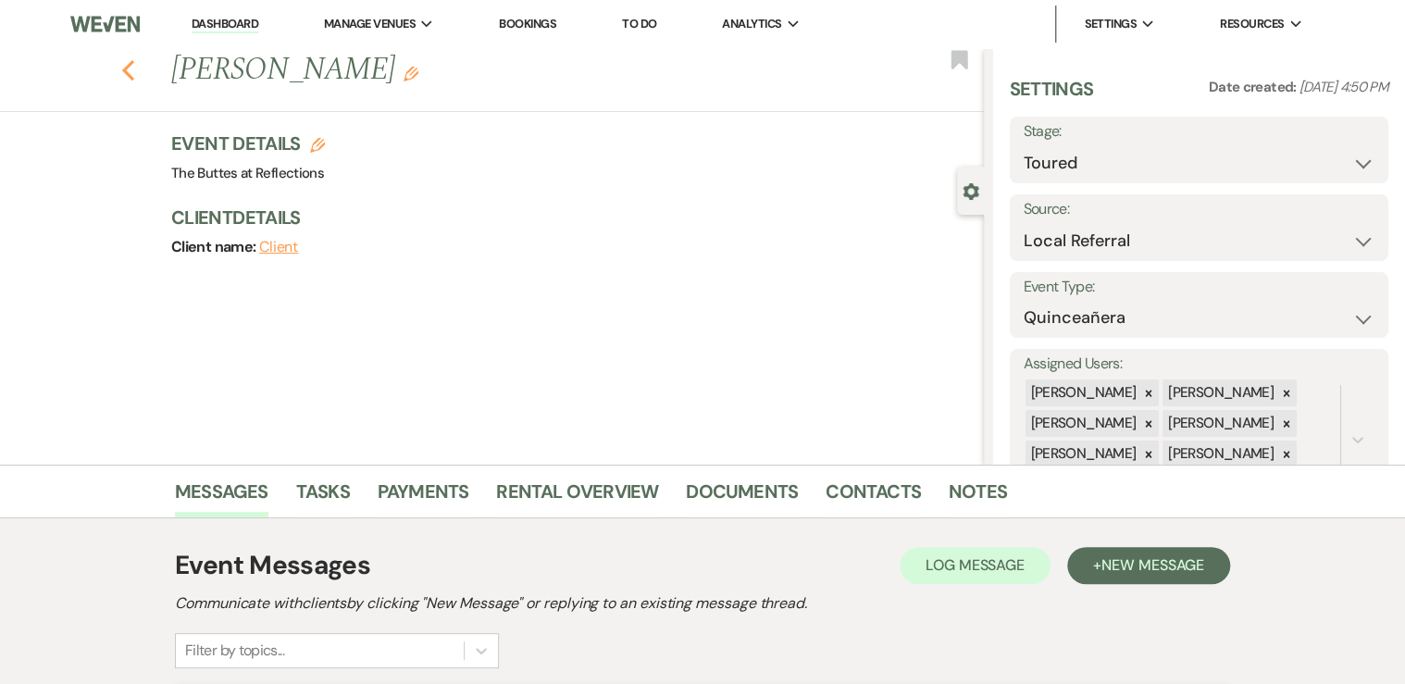
click at [132, 74] on use "button" at bounding box center [128, 70] width 12 height 20
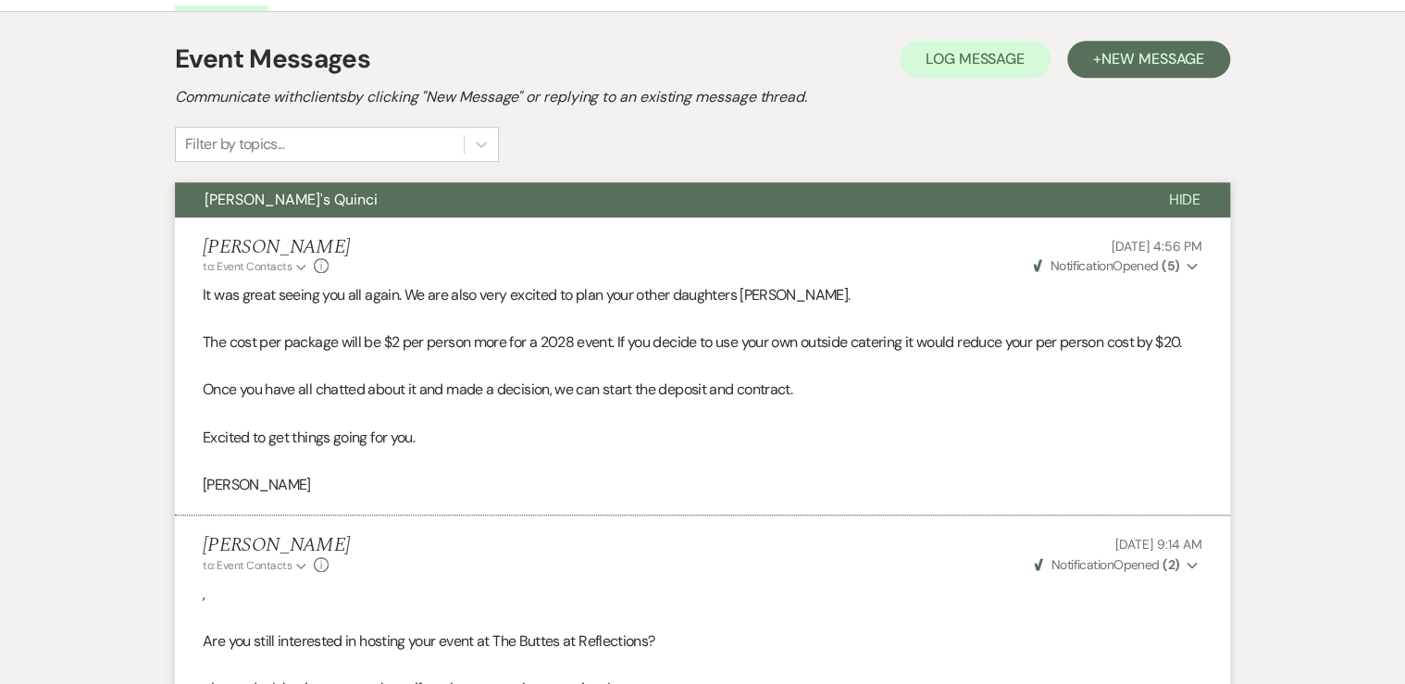
select select "5"
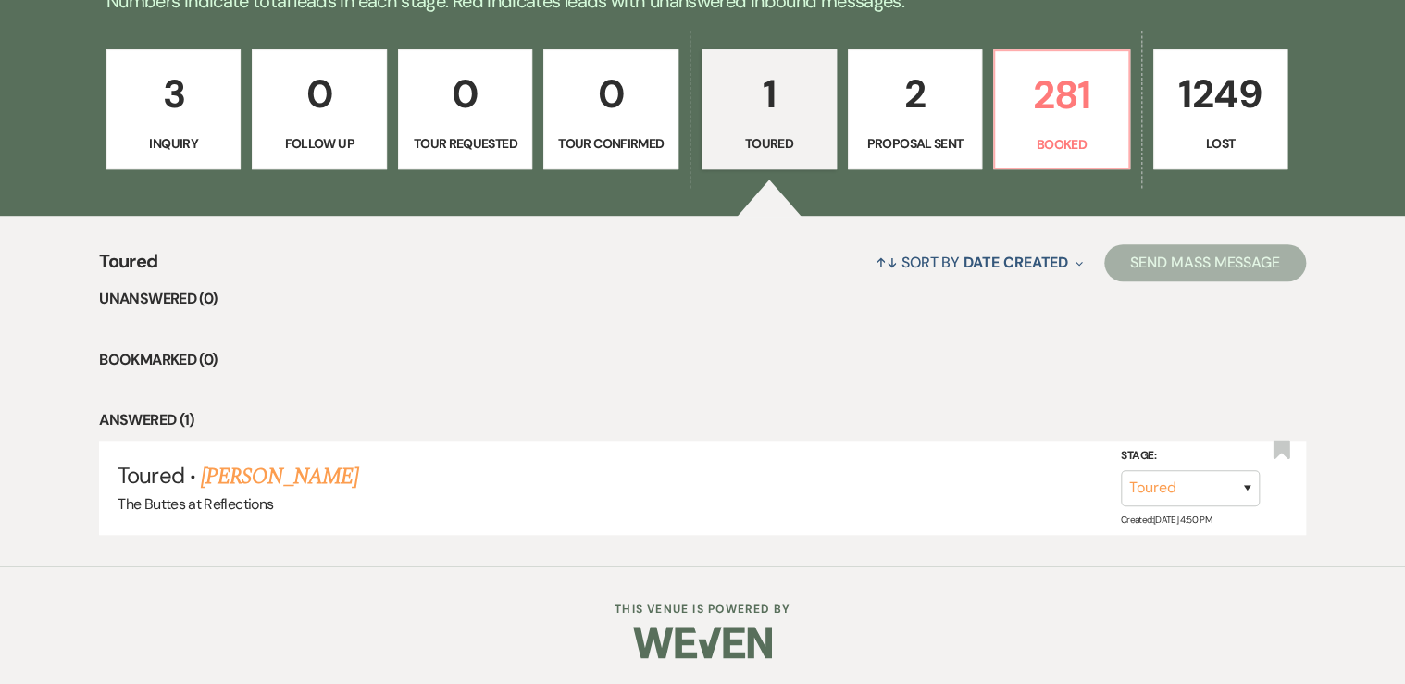
click at [920, 124] on p "2" at bounding box center [915, 94] width 111 height 62
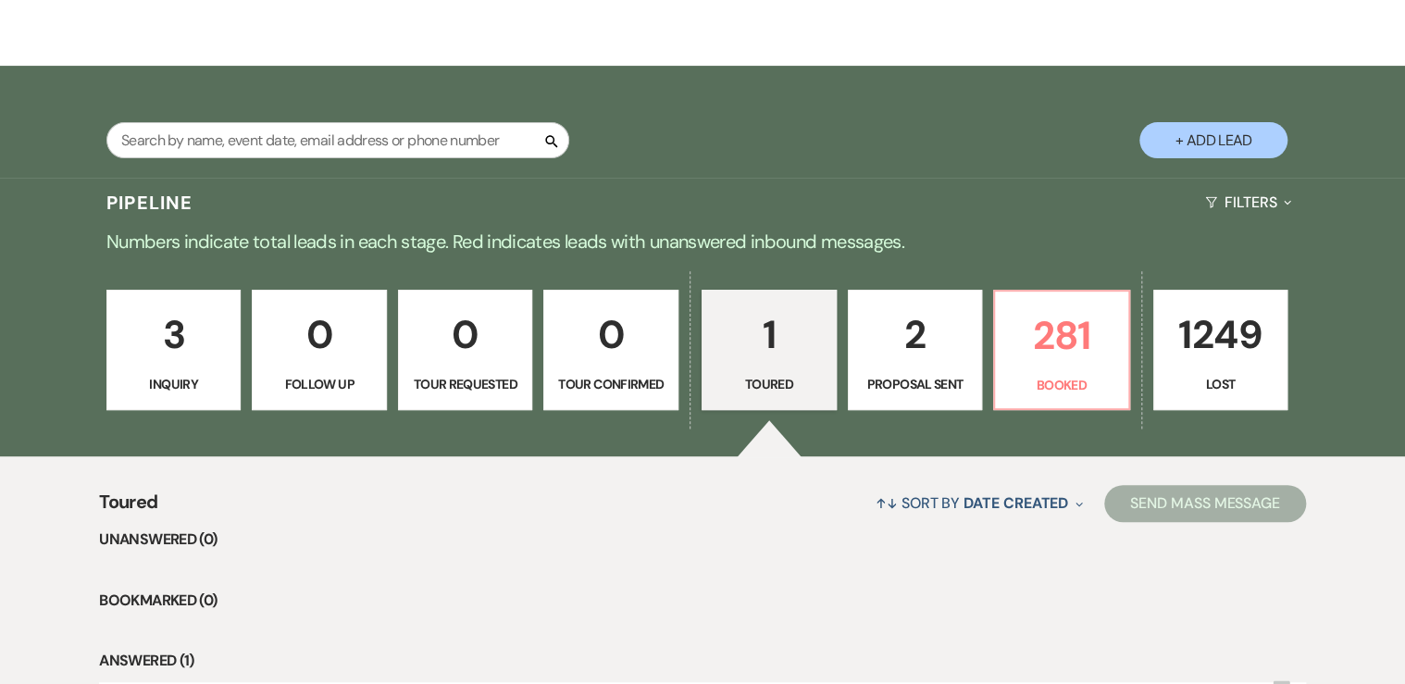
scroll to position [506, 0]
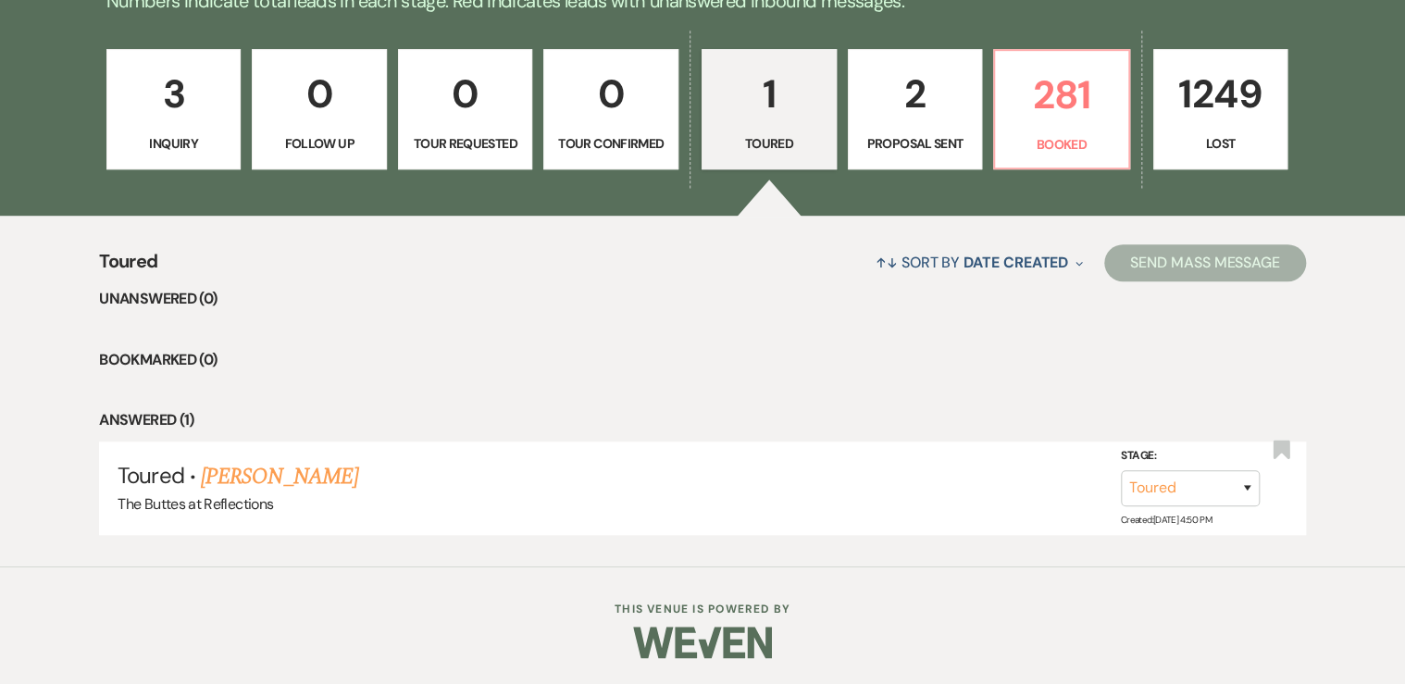
select select "6"
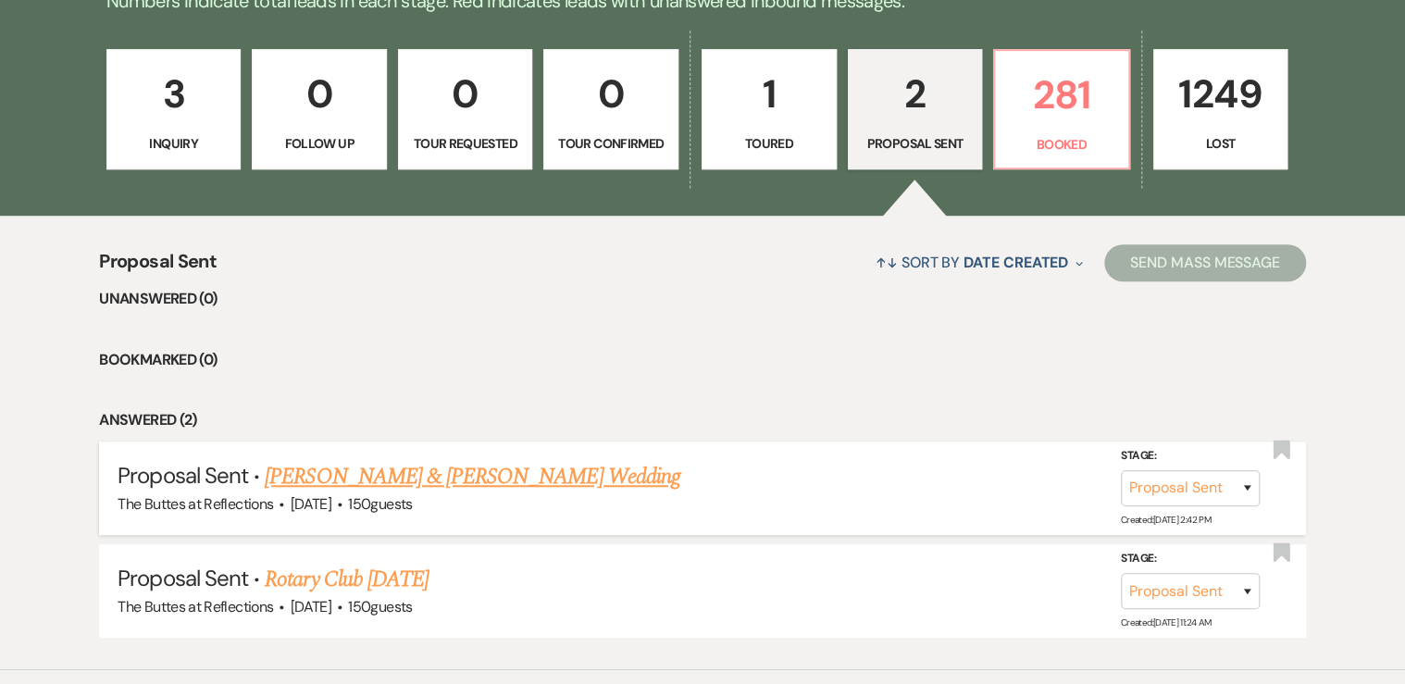
click at [405, 478] on link "[PERSON_NAME] & [PERSON_NAME] Wedding" at bounding box center [472, 476] width 415 height 33
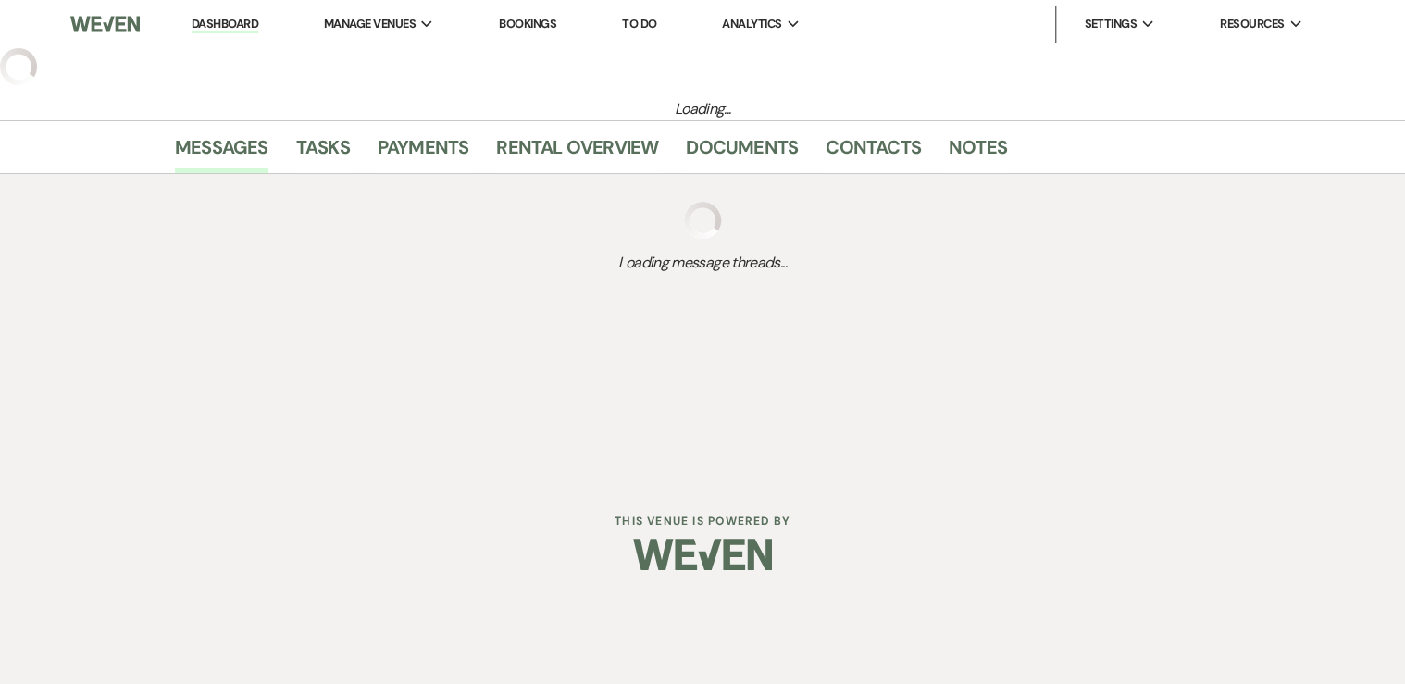
select select "6"
select select "5"
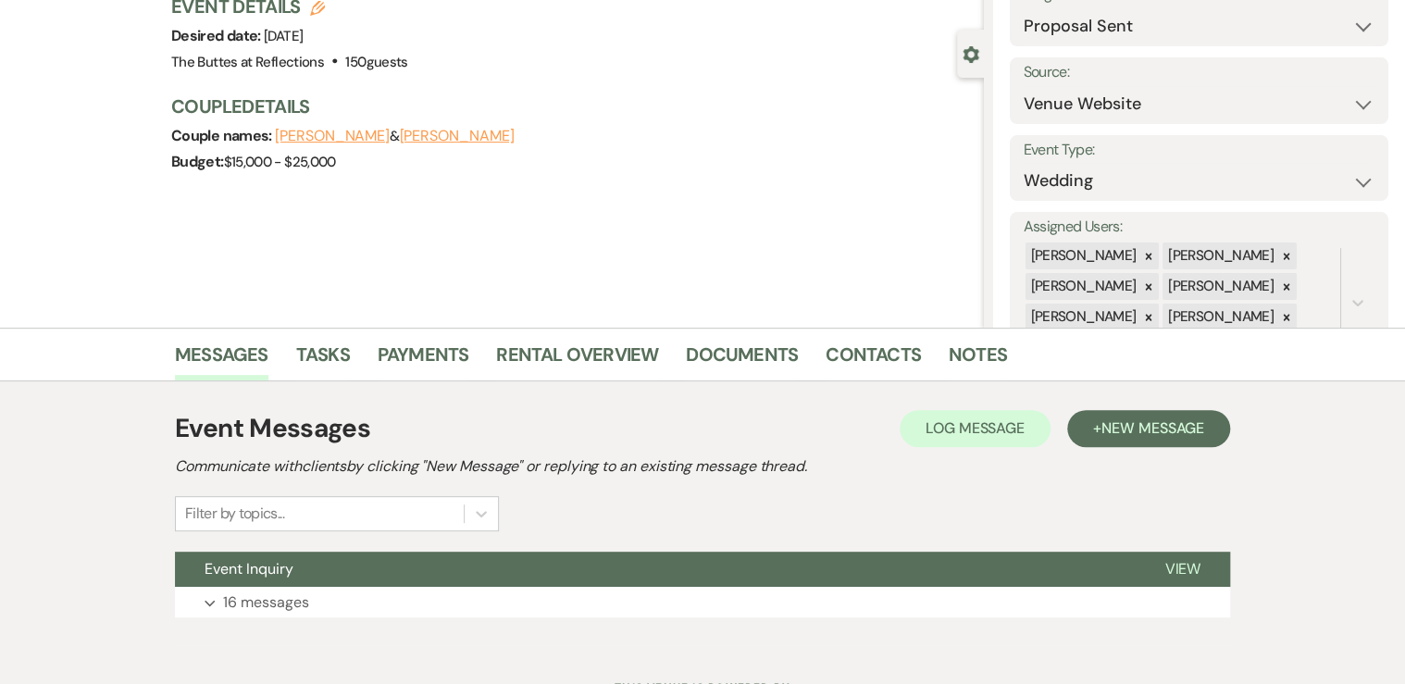
scroll to position [217, 0]
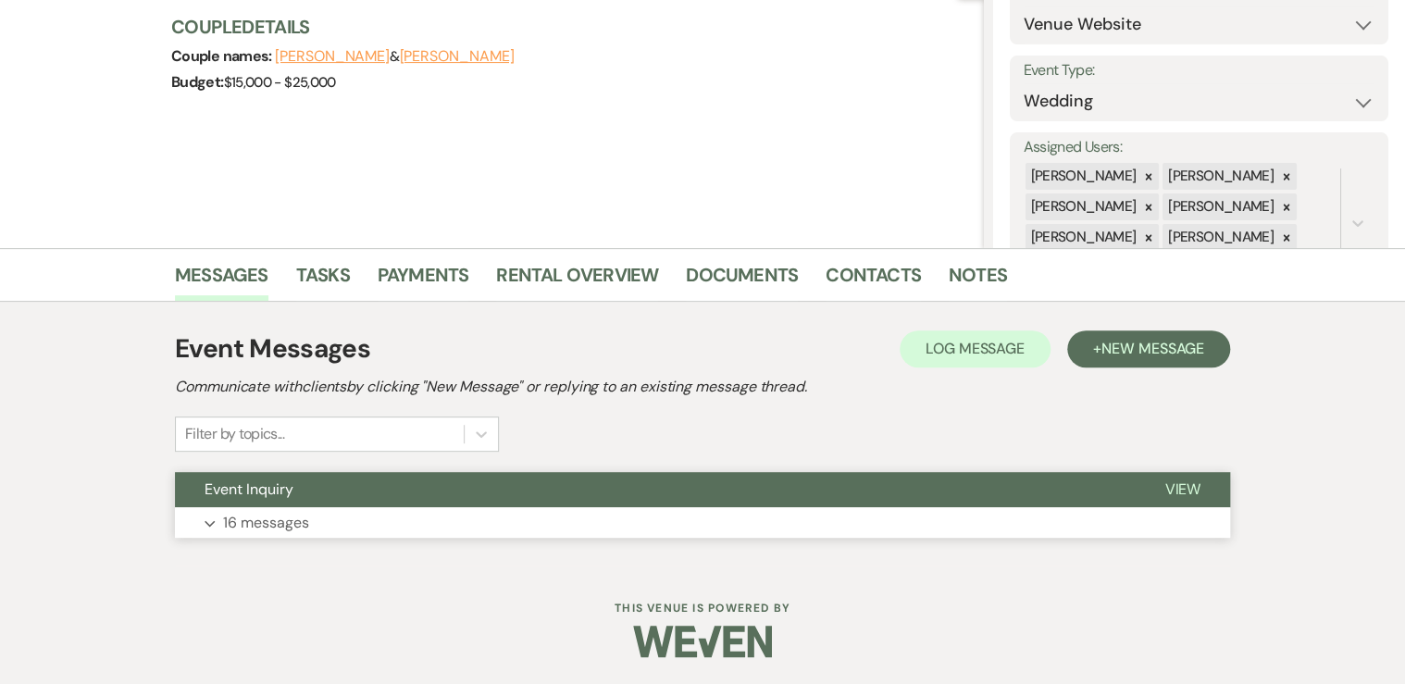
click at [287, 518] on p "16 messages" at bounding box center [266, 523] width 86 height 24
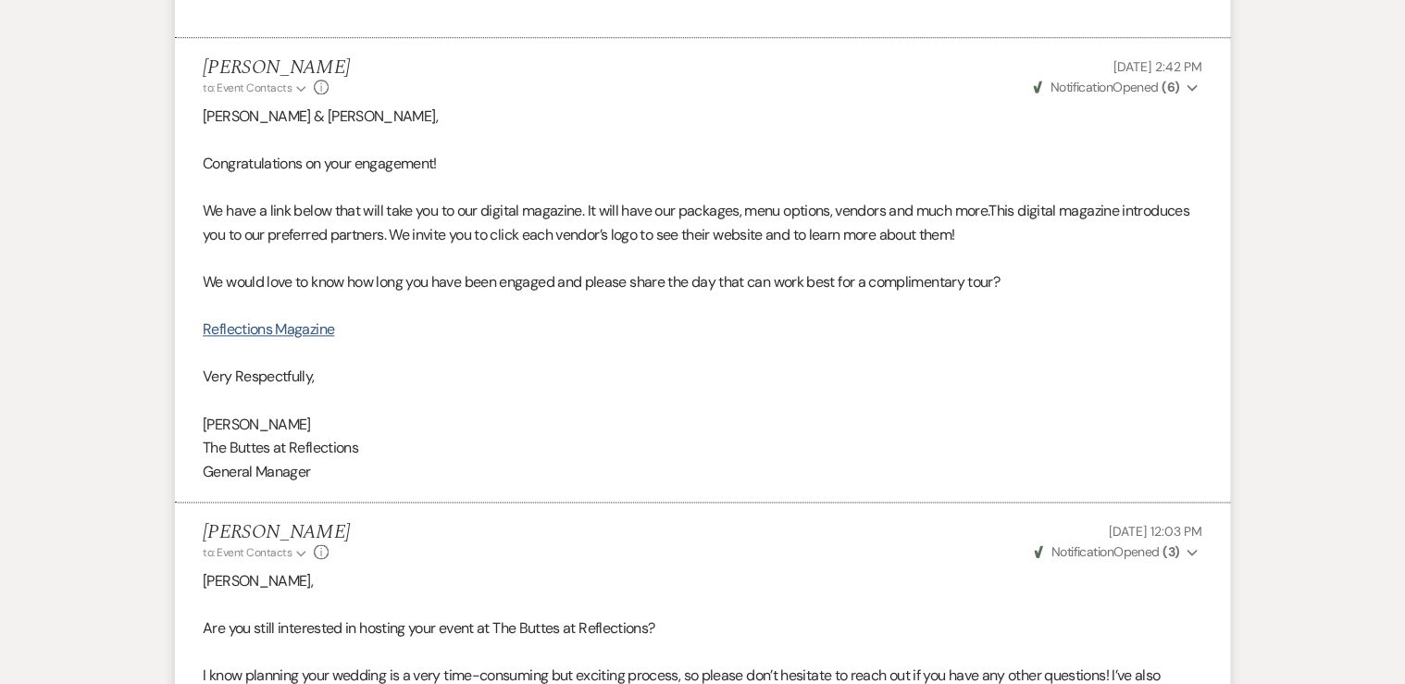
scroll to position [1032, 0]
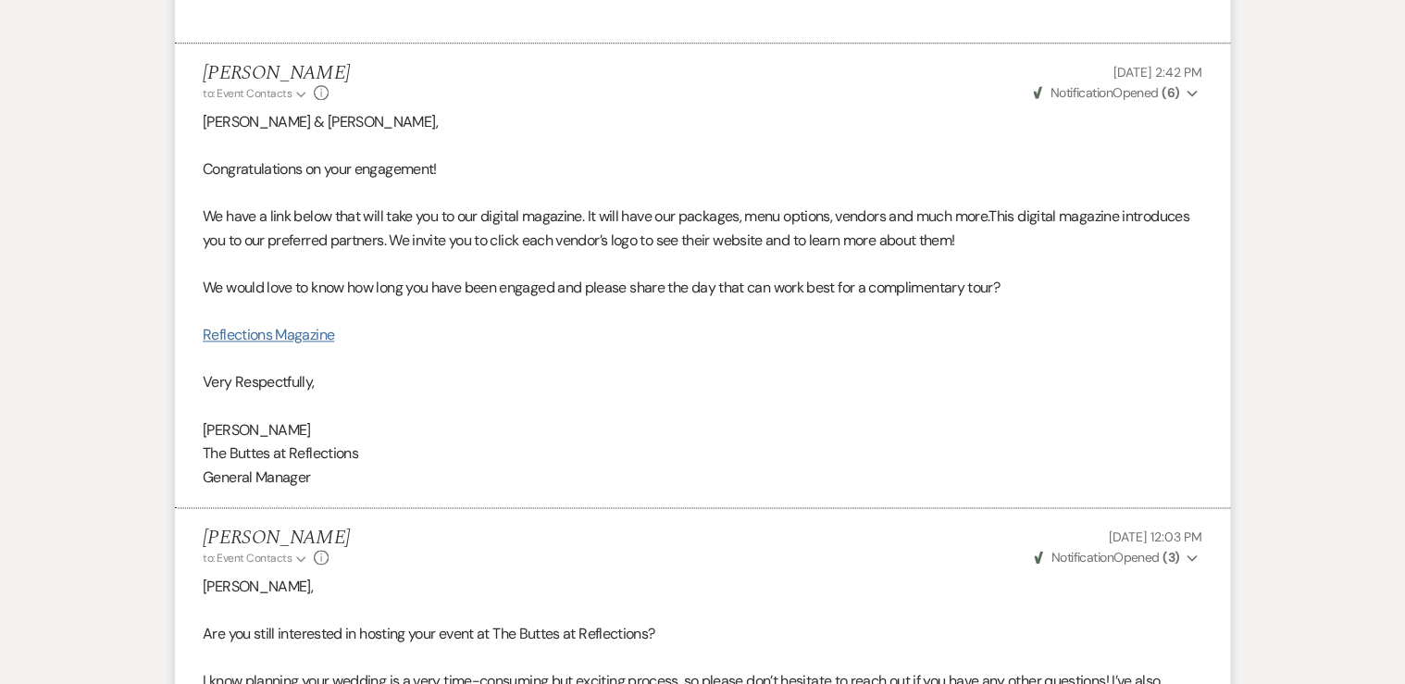
click at [308, 335] on link "Reflections Magazine" at bounding box center [268, 334] width 131 height 19
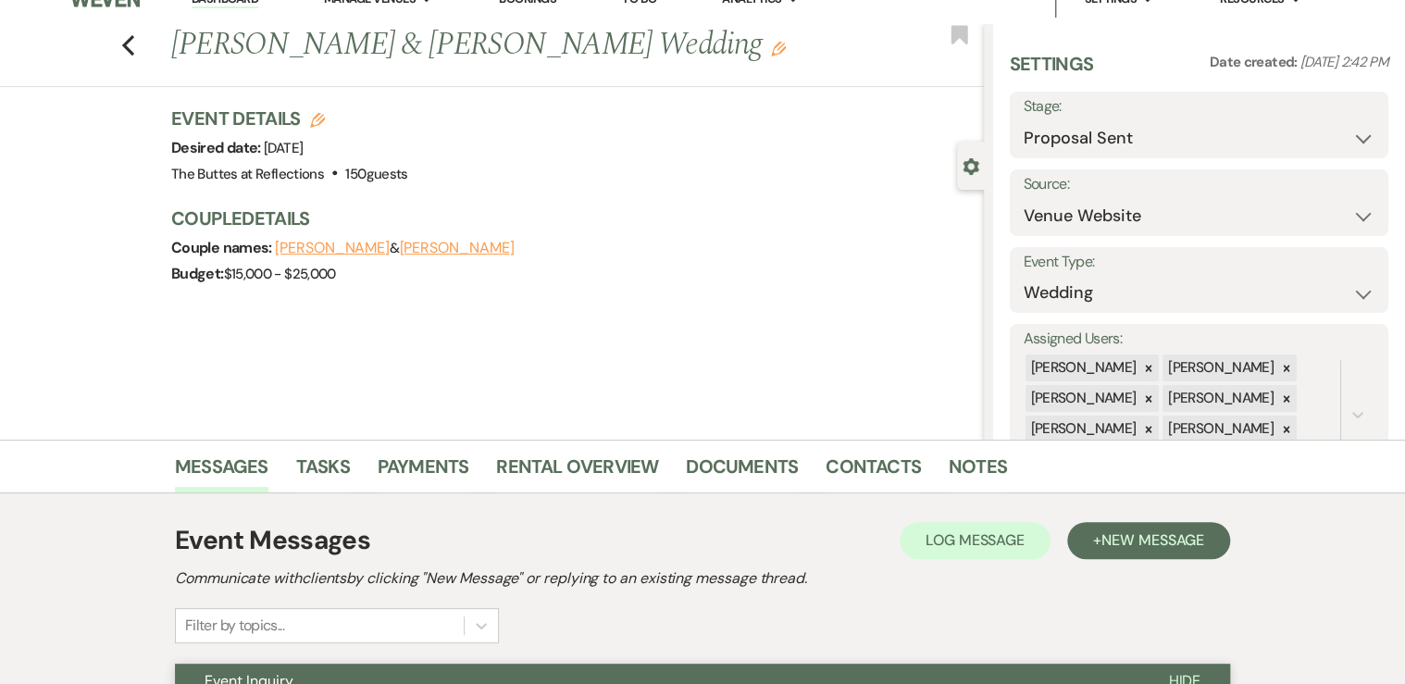
scroll to position [0, 0]
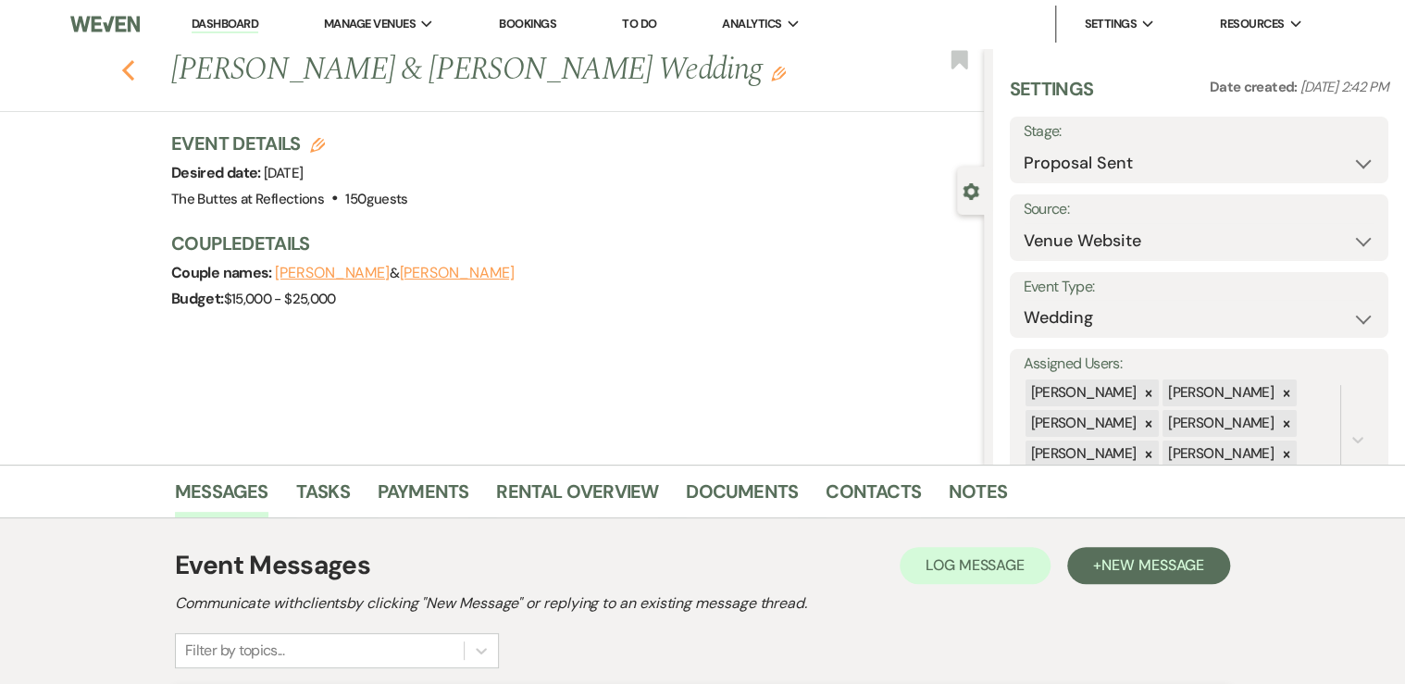
click at [133, 67] on use "button" at bounding box center [128, 70] width 12 height 20
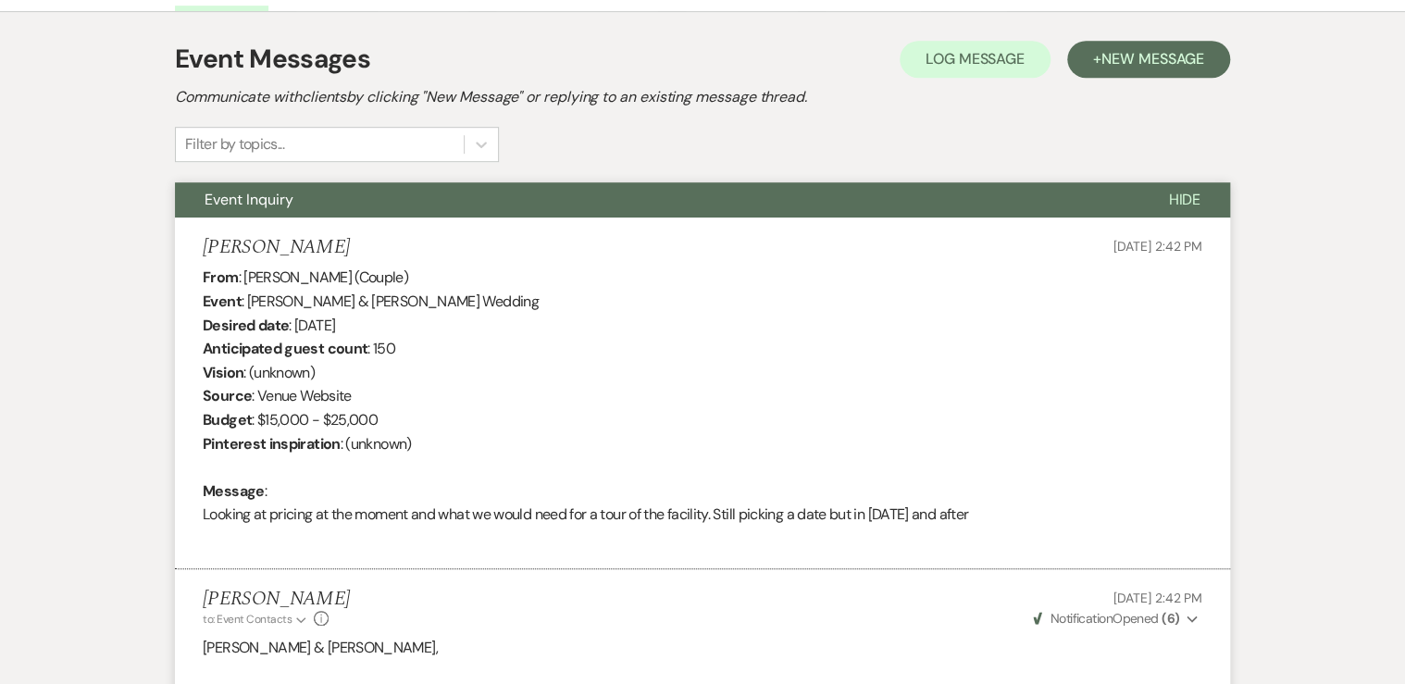
select select "6"
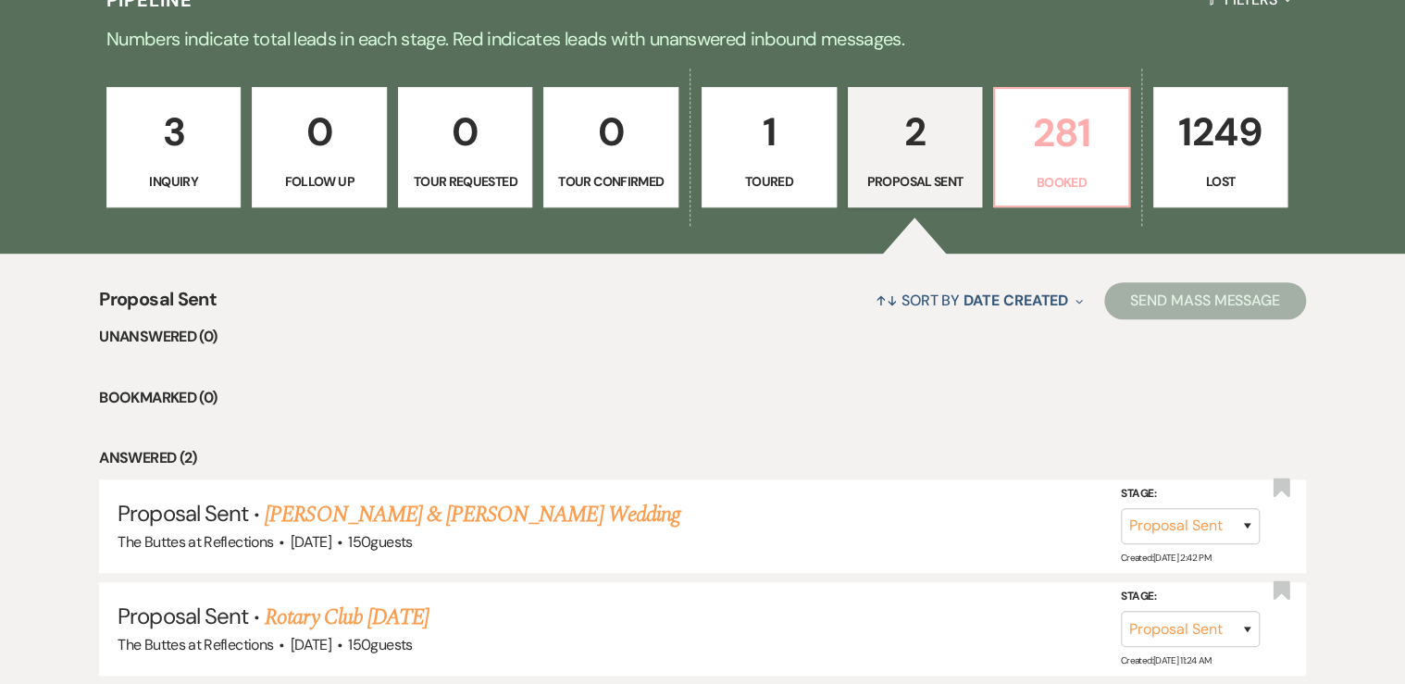
scroll to position [459, 0]
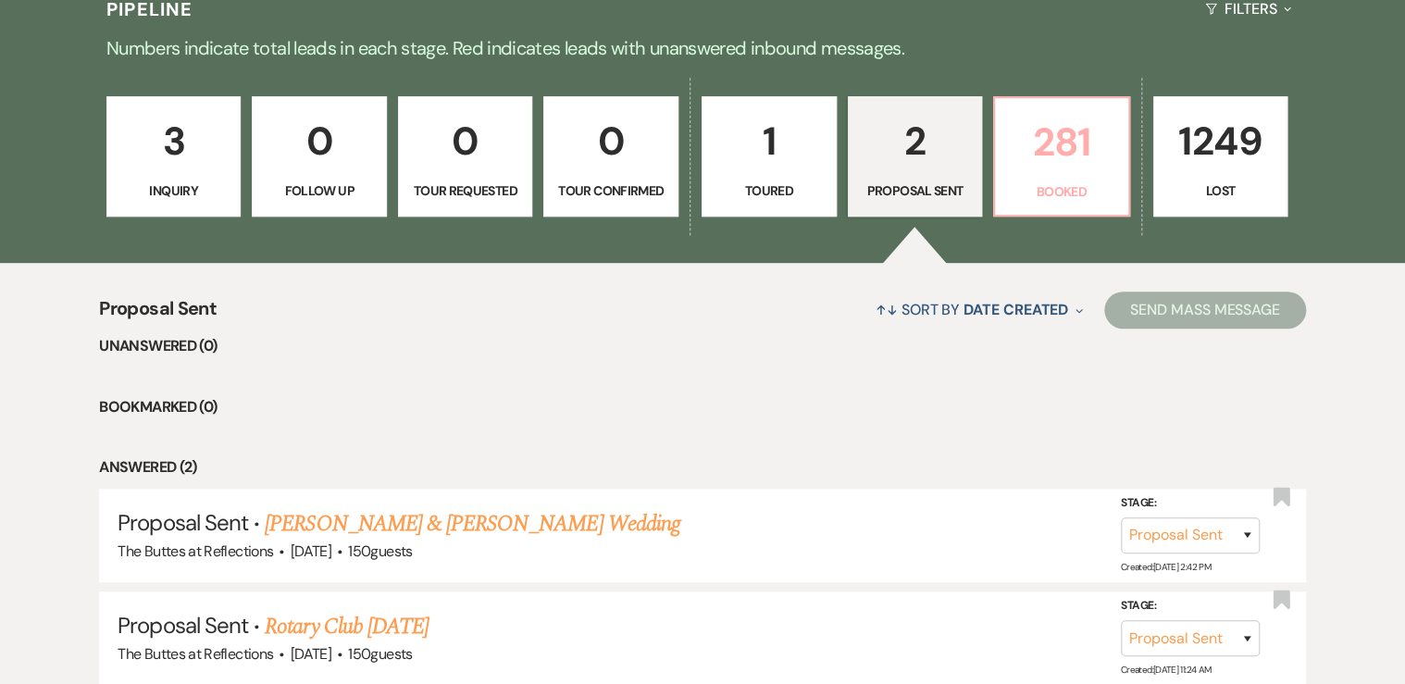
click at [1059, 141] on p "281" at bounding box center [1061, 142] width 111 height 62
